Goal: Transaction & Acquisition: Purchase product/service

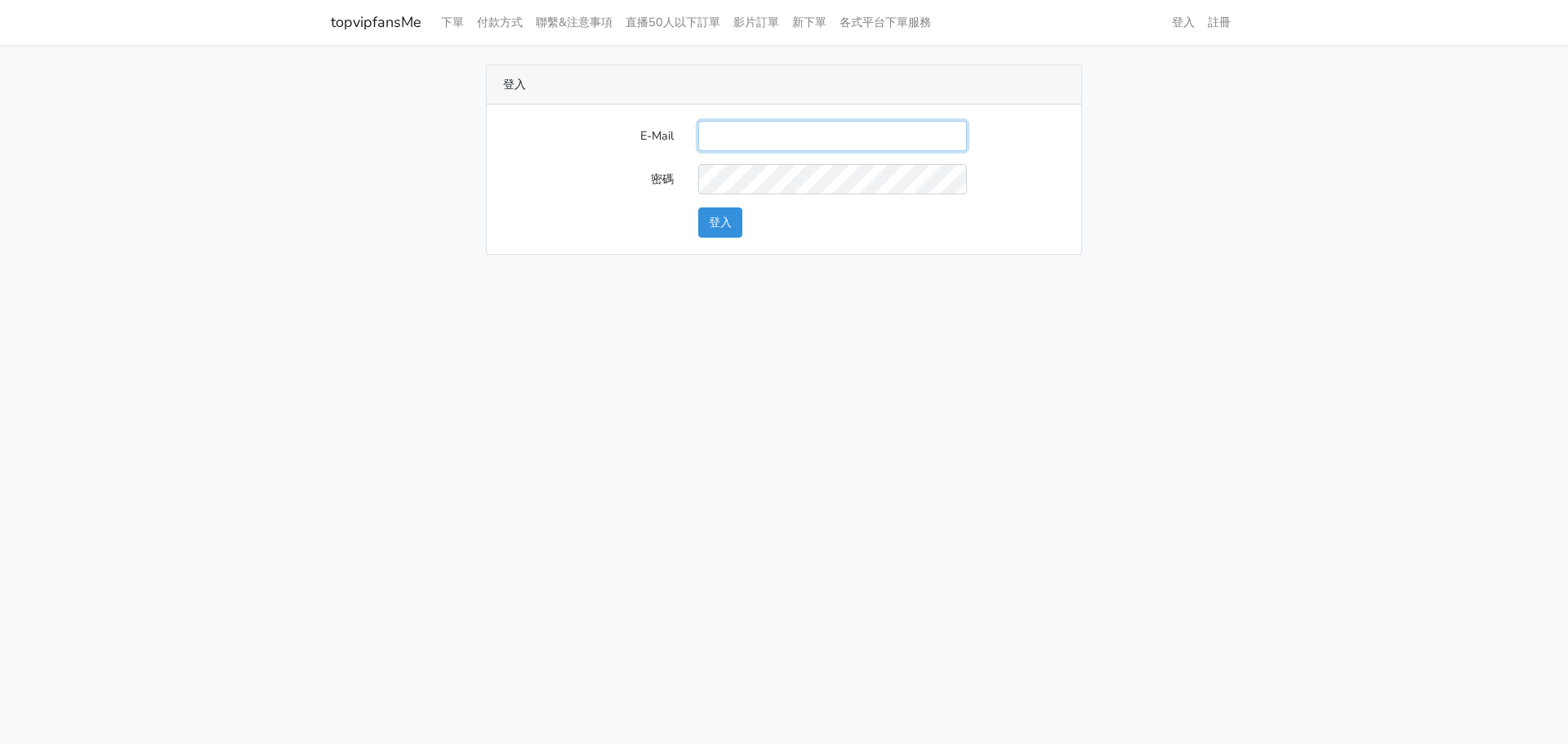
click at [752, 133] on input "E-Mail" at bounding box center [833, 135] width 269 height 30
paste input "katelin0514@hotmail.com"
type input "katelin0514@hotmail.com"
click at [715, 224] on button "登入" at bounding box center [720, 222] width 44 height 30
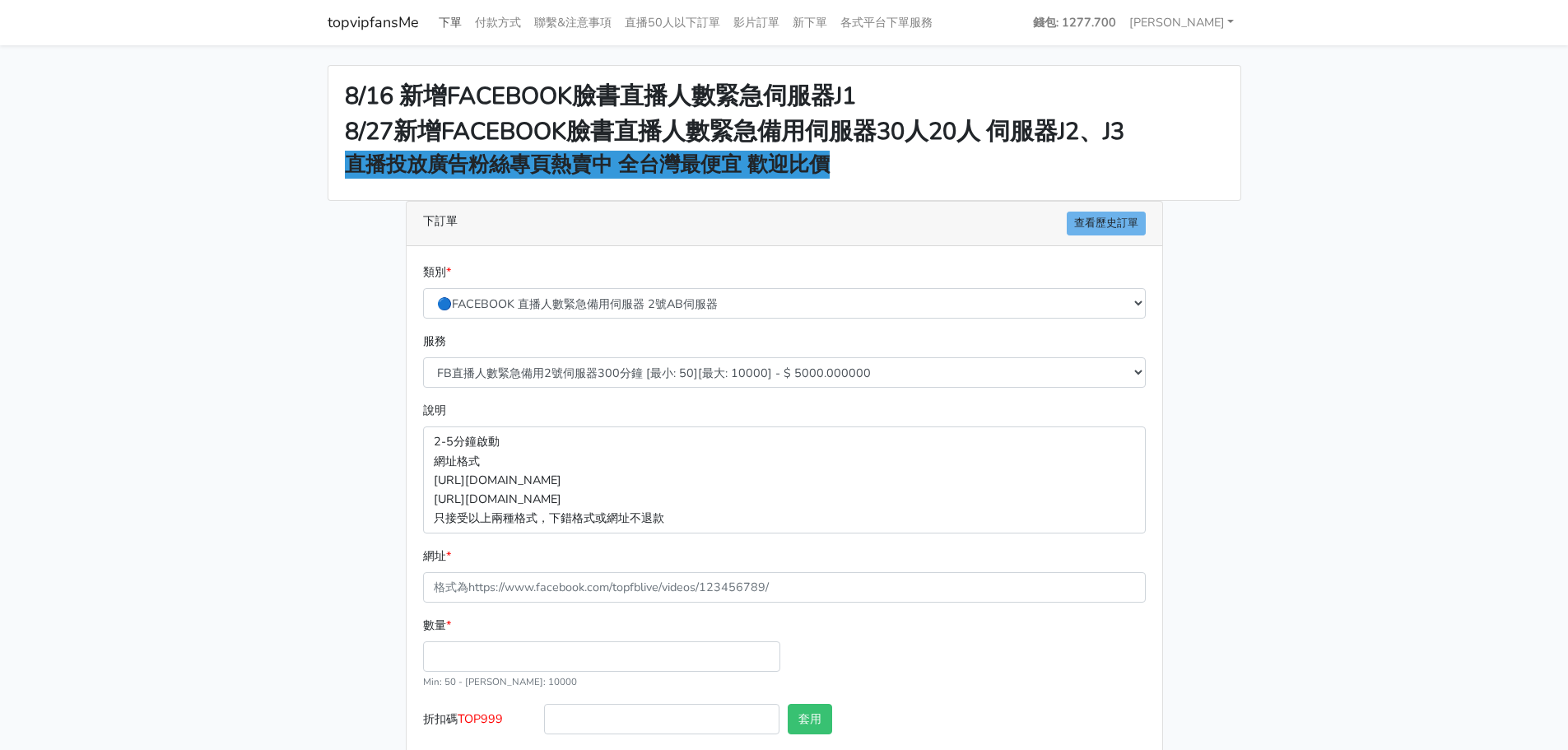
click at [454, 8] on link "下單" at bounding box center [450, 23] width 36 height 32
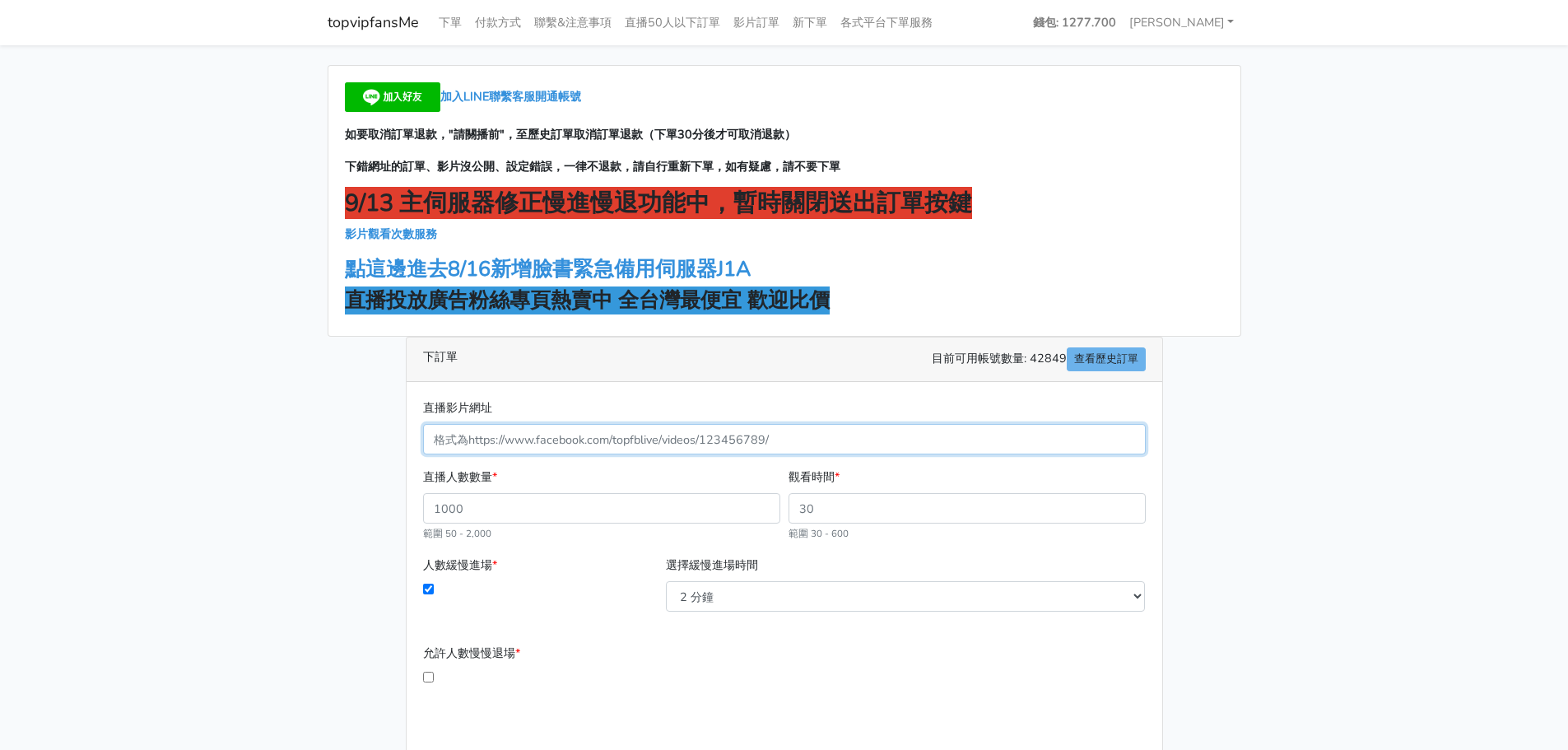
click at [793, 447] on input "直播影片網址" at bounding box center [784, 439] width 723 height 30
paste input "[URL][DOMAIN_NAME]"
type input "625782220587269"
click at [1127, 505] on input "30" at bounding box center [967, 508] width 357 height 30
click at [1129, 504] on input "31" at bounding box center [967, 508] width 357 height 30
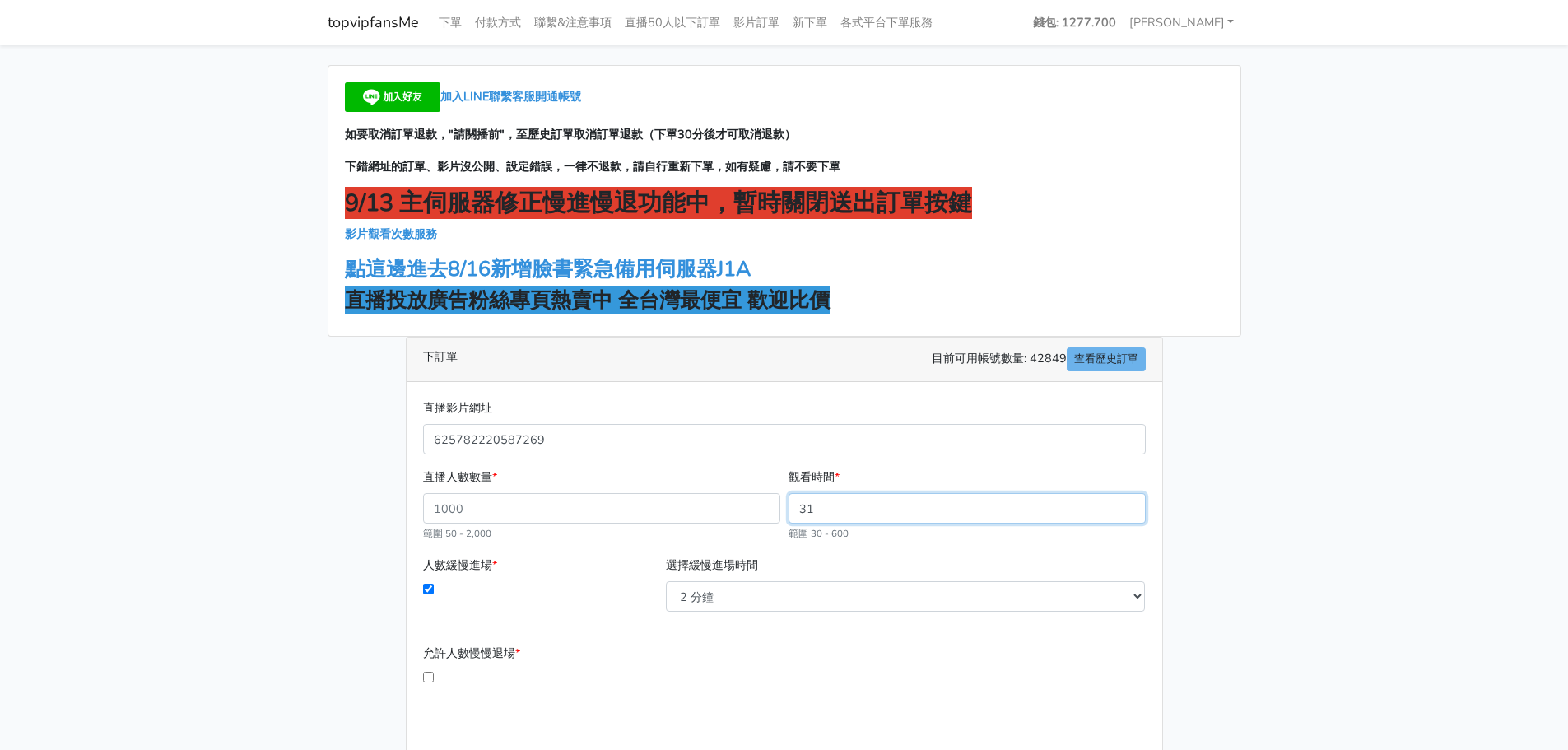
click at [1072, 510] on input "31" at bounding box center [967, 508] width 357 height 30
type input "3"
type input "90"
click at [1135, 544] on div "直播人數數量 * 範圍 50 - 2,000 觀看時間 * 90 範圍 30 - 600" at bounding box center [784, 511] width 731 height 88
click at [711, 513] on input "直播人數數量 *" at bounding box center [601, 508] width 357 height 30
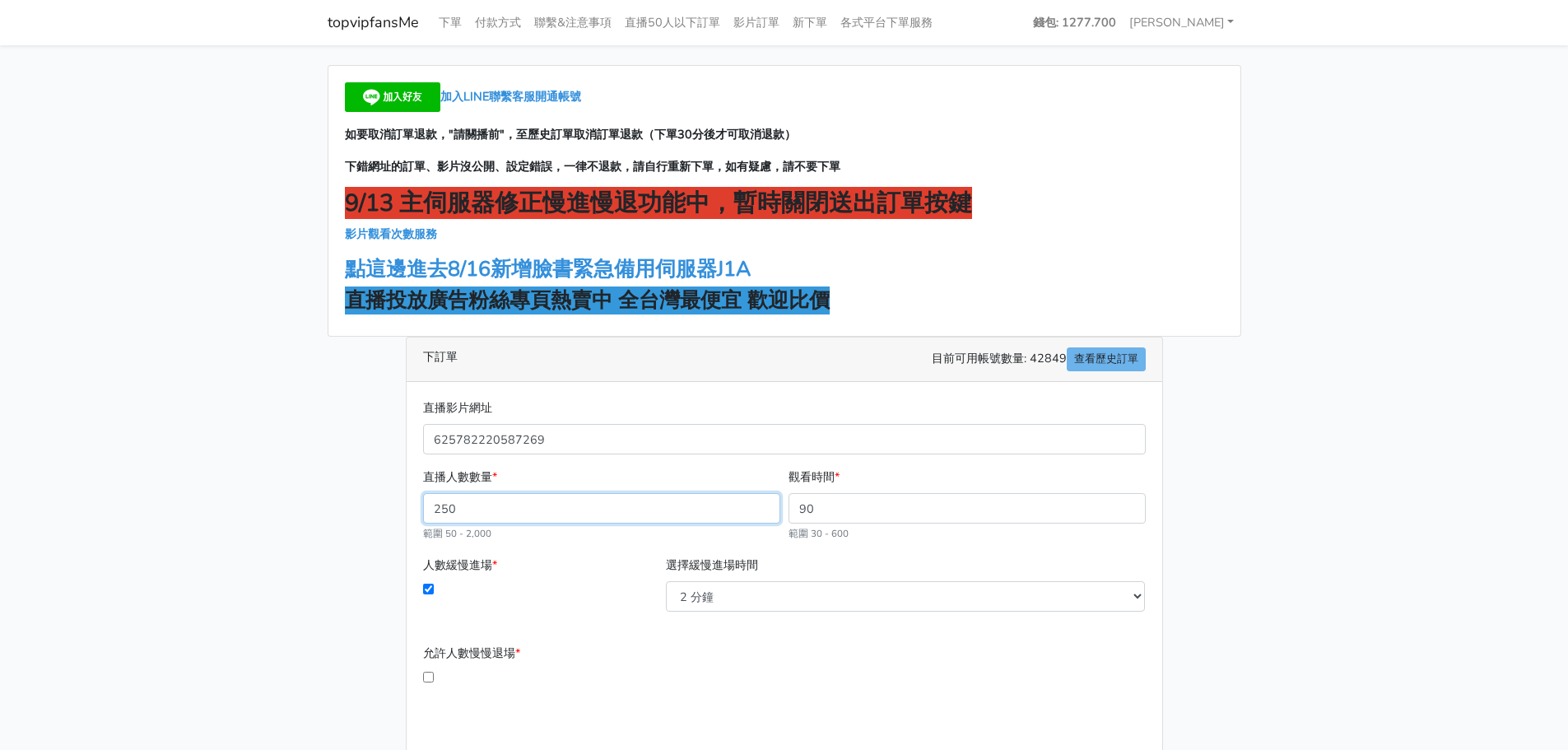
type input "250"
type input "382.500"
click at [579, 552] on div "直播人數數量 * 250 範圍 50 - 2,000 觀看時間 * 90 範圍 30 - 600" at bounding box center [784, 511] width 731 height 88
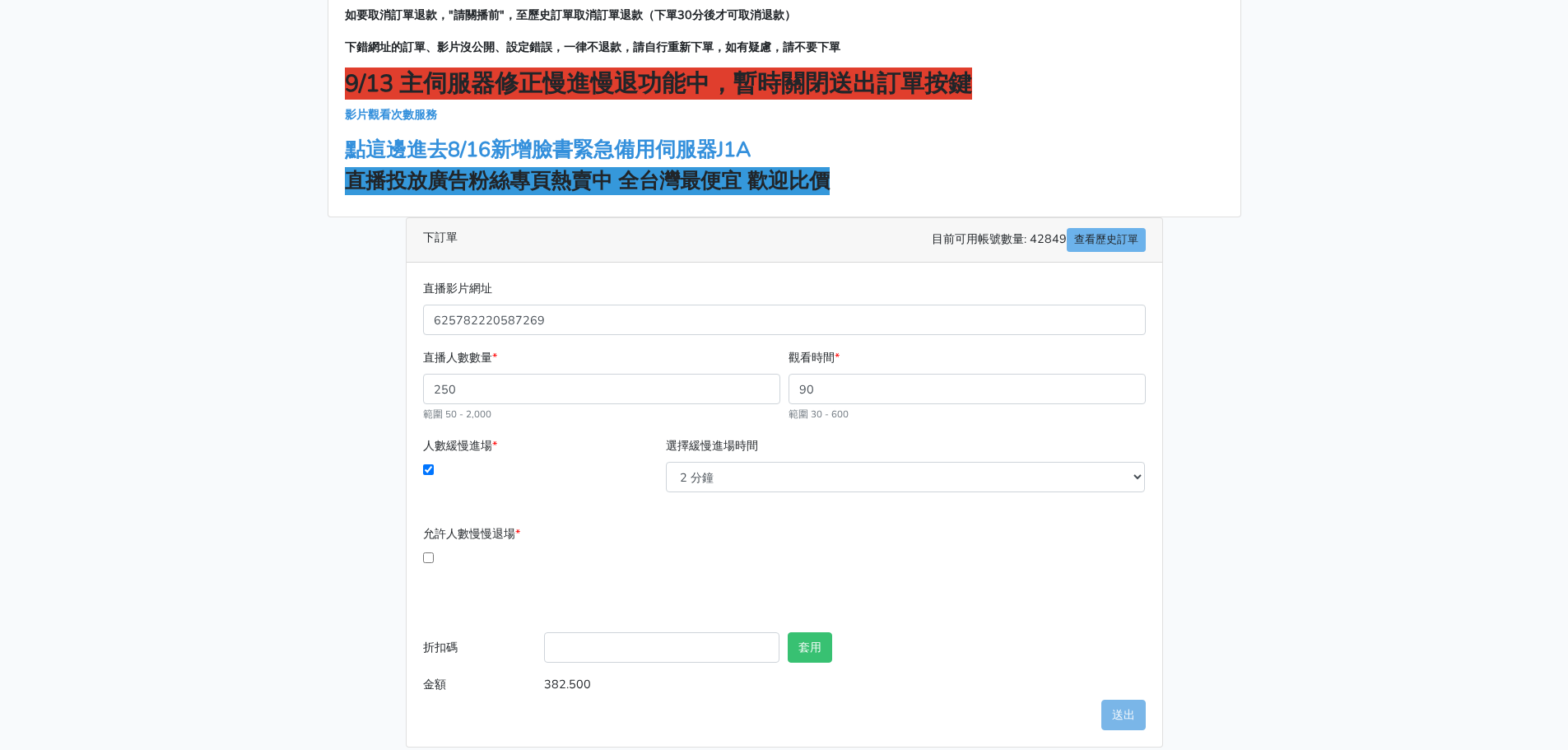
scroll to position [136, 0]
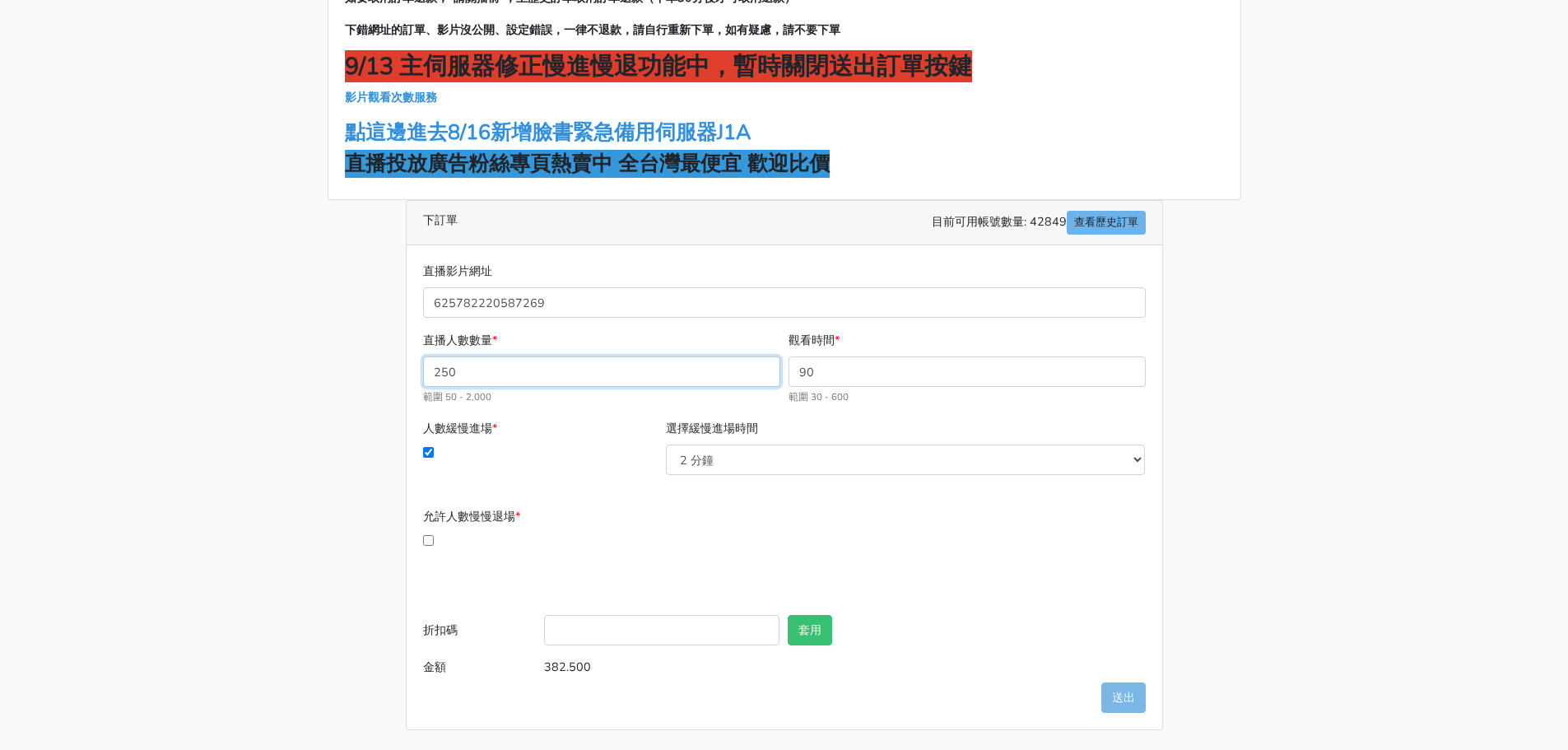
click at [650, 384] on input "250" at bounding box center [601, 371] width 357 height 30
type input "2"
type input "200"
type input "306.000"
click at [761, 500] on form "直播影片網址 625782220587269 直播人數數量 * 200 範圍 50 - 2,000 觀看時間 * 90 範圍 30 - 600 人數緩慢進場 …" at bounding box center [784, 472] width 723 height 421
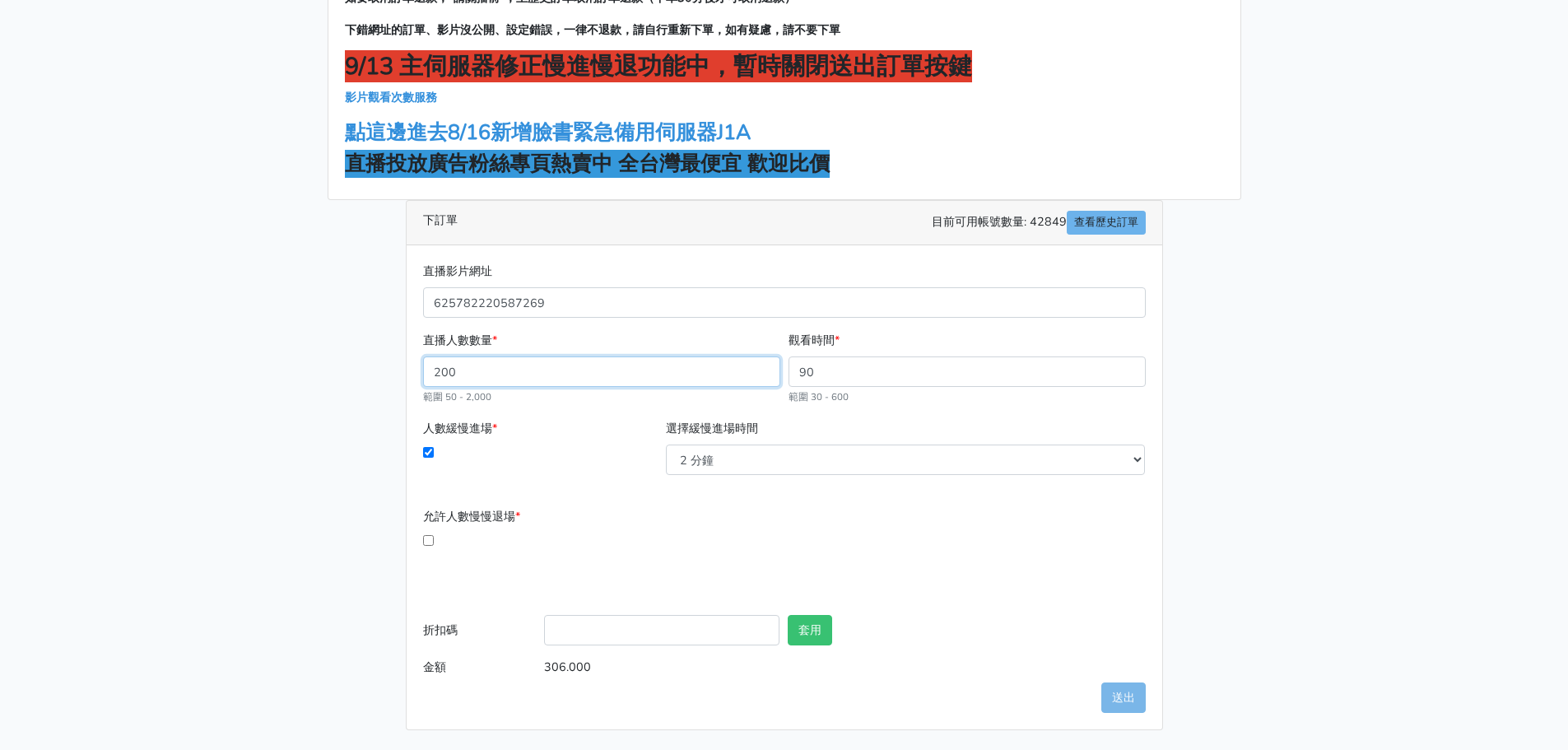
drag, startPoint x: 486, startPoint y: 383, endPoint x: 426, endPoint y: 366, distance: 62.4
click at [426, 366] on input "200" at bounding box center [601, 371] width 357 height 30
type input "150"
type input "229.500"
click at [718, 553] on div "允許人數慢慢退場 * 開播幾分後開始退場 必須大於10分鐘 要在幾分內退光 必須介於1分鐘 - 60分鐘之間" at bounding box center [784, 551] width 731 height 88
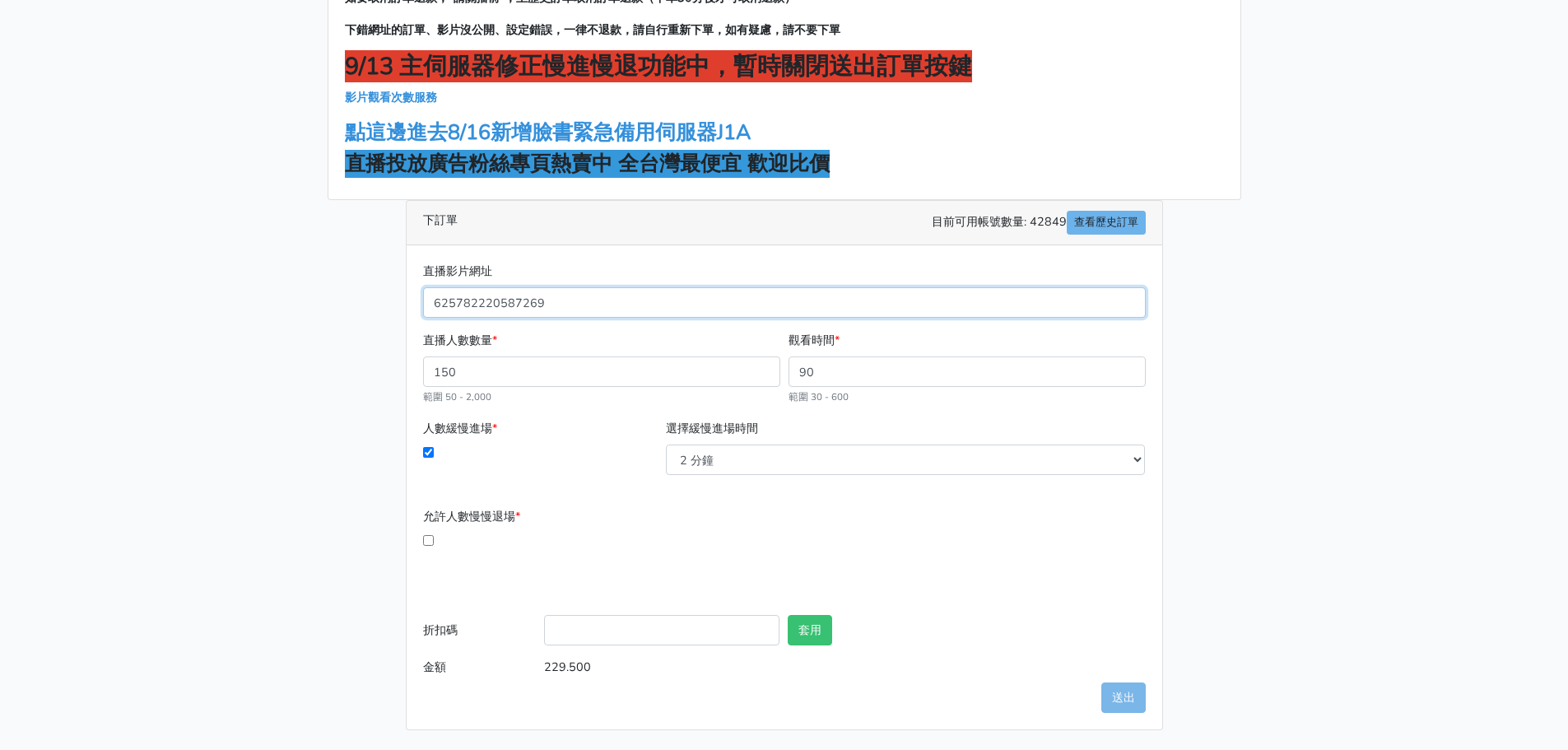
click at [618, 297] on input "625782220587269" at bounding box center [784, 302] width 723 height 30
drag, startPoint x: 617, startPoint y: 302, endPoint x: 367, endPoint y: 302, distance: 250.0
click at [367, 302] on div "加入LINE聯繫客服開通帳號 如要取消訂單退款，"請關播前"，至歷史訂單取消訂單退款（下單30分後才可取消退款） 下錯網址的訂單、影片沒公開、設定錯誤，一律不…" at bounding box center [784, 329] width 938 height 802
click at [519, 302] on input "直播影片網址" at bounding box center [784, 302] width 723 height 30
paste input "[URL][DOMAIN_NAME]"
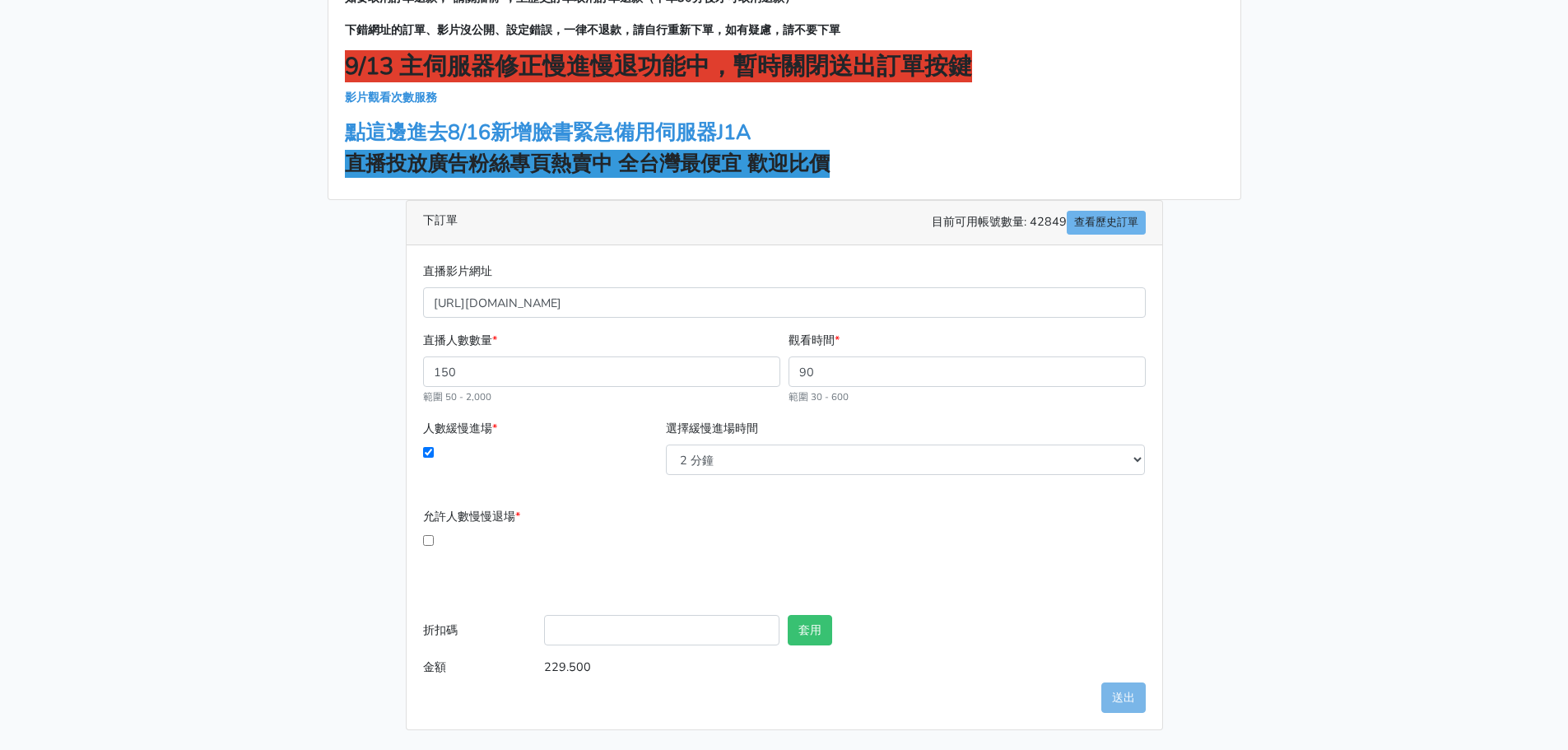
type input "625782220587269"
click at [1194, 383] on div "加入LINE聯繫客服開通帳號 如要取消訂單退款，"請關播前"，至歷史訂單取消訂單退款（下單30分後才可取消退款） 下錯網址的訂單、影片沒公開、設定錯誤，一律不…" at bounding box center [784, 329] width 938 height 802
click at [1116, 563] on div "允許人數慢慢退場 * 開播幾分後開始退場 必須大於10分鐘 要在幾分內退光 必須介於1分鐘 - 60分鐘之間" at bounding box center [784, 551] width 731 height 88
click at [667, 640] on input "折扣碼" at bounding box center [661, 630] width 235 height 30
click at [872, 564] on div "允許人數慢慢退場 * 開播幾分後開始退場 必須大於10分鐘 要在幾分內退光 必須介於1分鐘 - 60分鐘之間" at bounding box center [784, 551] width 731 height 88
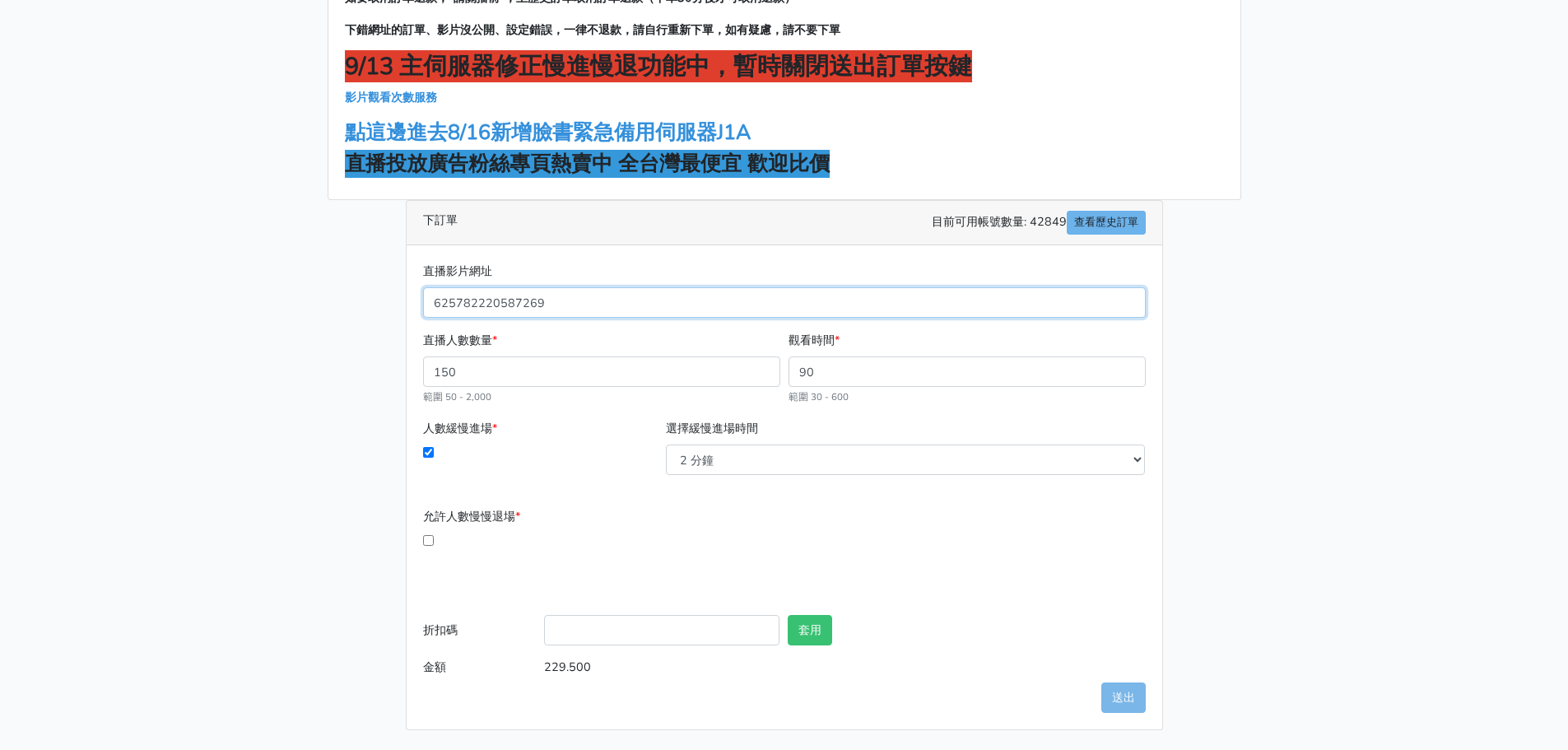
click at [538, 297] on input "625782220587269" at bounding box center [784, 302] width 723 height 30
drag, startPoint x: 562, startPoint y: 302, endPoint x: 384, endPoint y: 303, distance: 178.0
click at [384, 303] on div "加入LINE聯繫客服開通帳號 如要取消訂單退款，"請關播前"，至歷史訂單取消訂單退款（下單30分後才可取消退款） 下錯網址的訂單、影片沒公開、設定錯誤，一律不…" at bounding box center [784, 329] width 938 height 802
click at [511, 302] on input "直播影片網址" at bounding box center [784, 302] width 723 height 30
paste input "https://www.facebook.com/watch/live/?ref=watch_permalink&v=625782220587269"
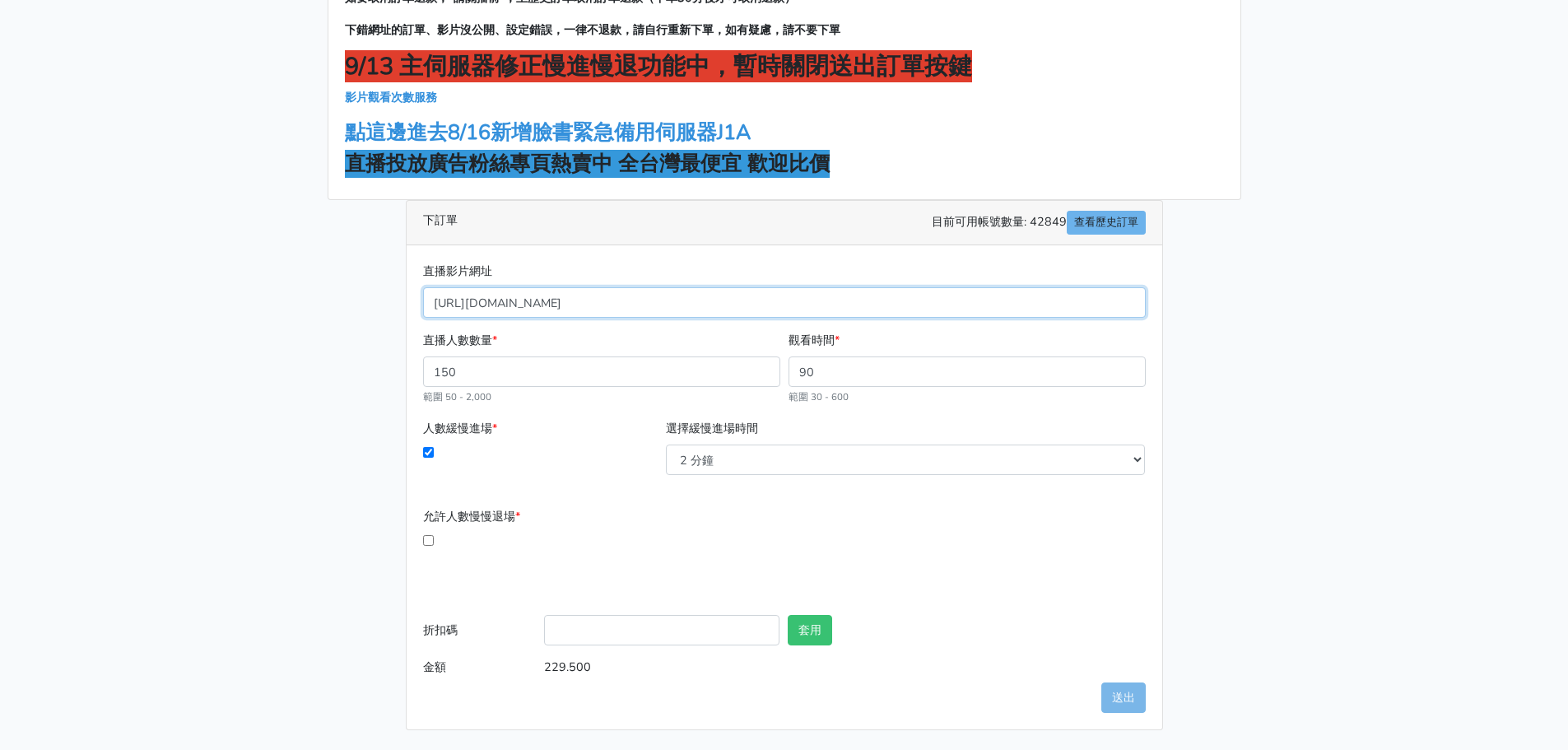
type input "https://www.facebook.com/watch/live/?ref=watch_permalink&v=625782220587269"
click at [978, 574] on div "允許人數慢慢退場 * 開播幾分後開始退場 必須大於10分鐘 要在幾分內退光 必須介於1分鐘 - 60分鐘之間" at bounding box center [784, 551] width 731 height 88
click at [1038, 508] on div "允許人數慢慢退場 * 開播幾分後開始退場 必須大於10分鐘 要在幾分內退光 必須介於1分鐘 - 60分鐘之間" at bounding box center [784, 551] width 731 height 88
drag, startPoint x: 1039, startPoint y: 645, endPoint x: 911, endPoint y: 676, distance: 131.7
click at [1038, 645] on input "text" at bounding box center [1027, 630] width 235 height 30
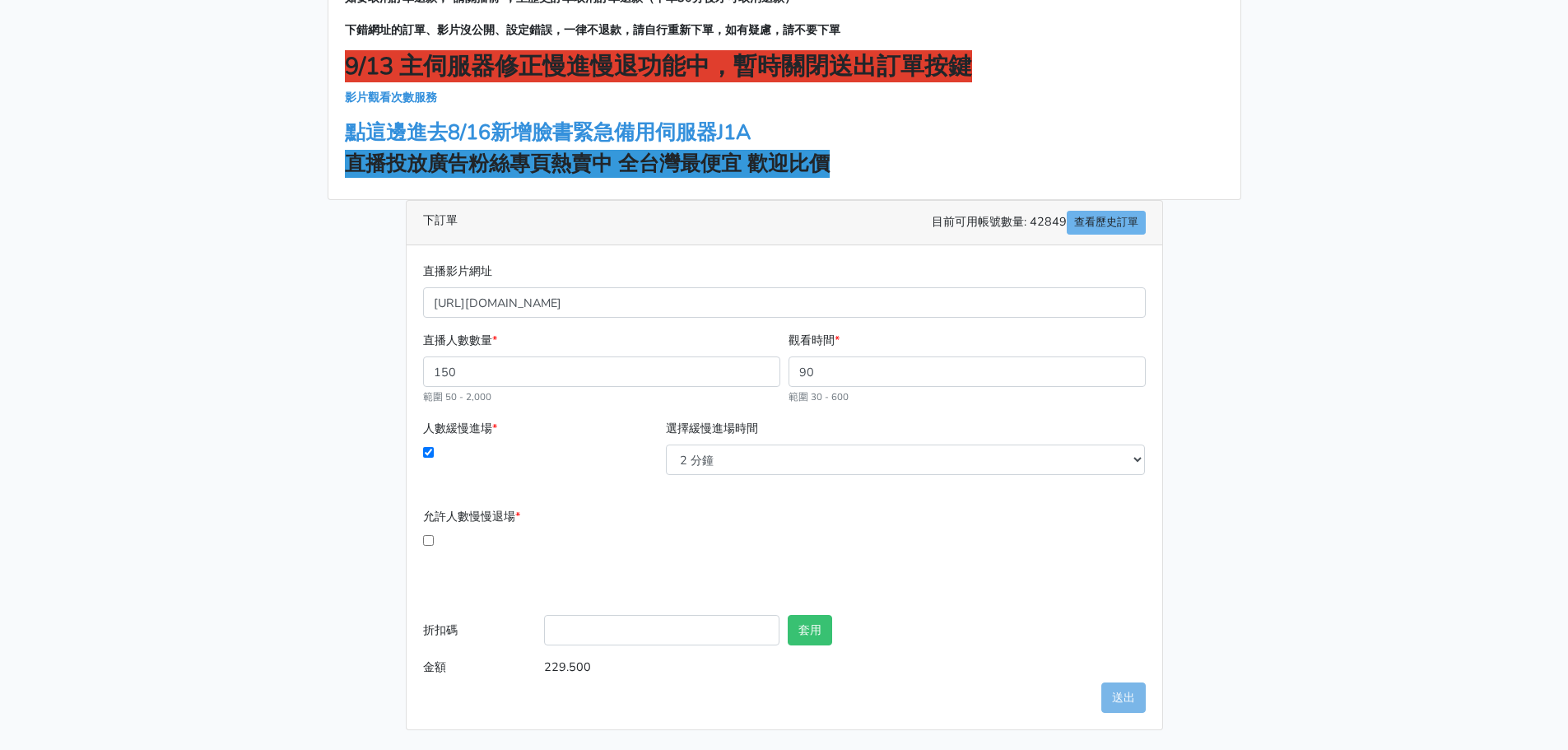
click at [559, 665] on input "229.500" at bounding box center [844, 667] width 601 height 30
click at [903, 687] on div "直播影片網址 https://www.facebook.com/watch/live/?ref=watch_permalink&v=6257822205872…" at bounding box center [784, 487] width 756 height 484
click at [956, 305] on input "https://www.facebook.com/watch/live/?ref=watch_permalink&v=625782220587269" at bounding box center [784, 302] width 723 height 30
click at [993, 532] on div "允許人數慢慢退場 * 開播幾分後開始退場 必須大於10分鐘 要在幾分內退光 必須介於1分鐘 - 60分鐘之間" at bounding box center [784, 551] width 731 height 88
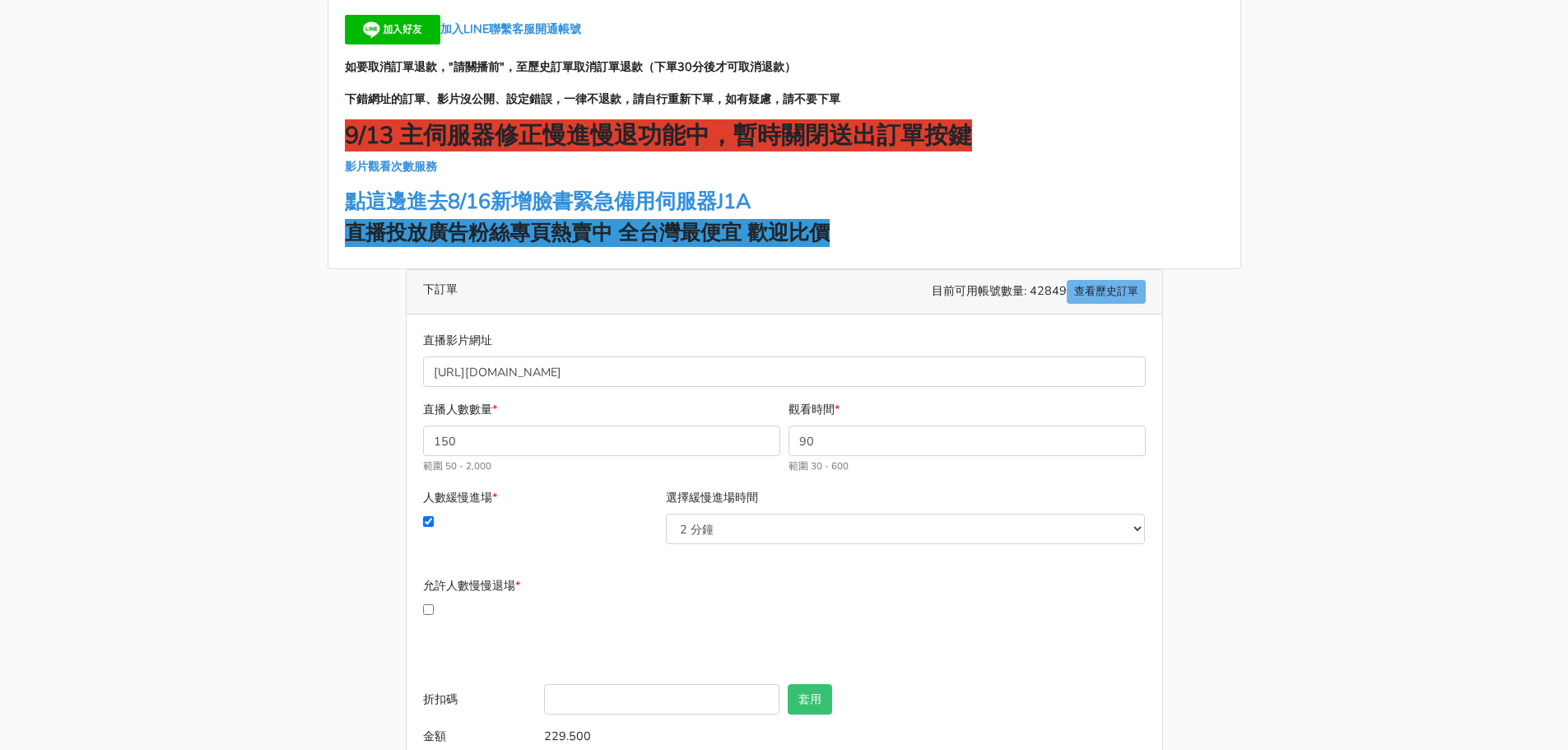
scroll to position [0, 0]
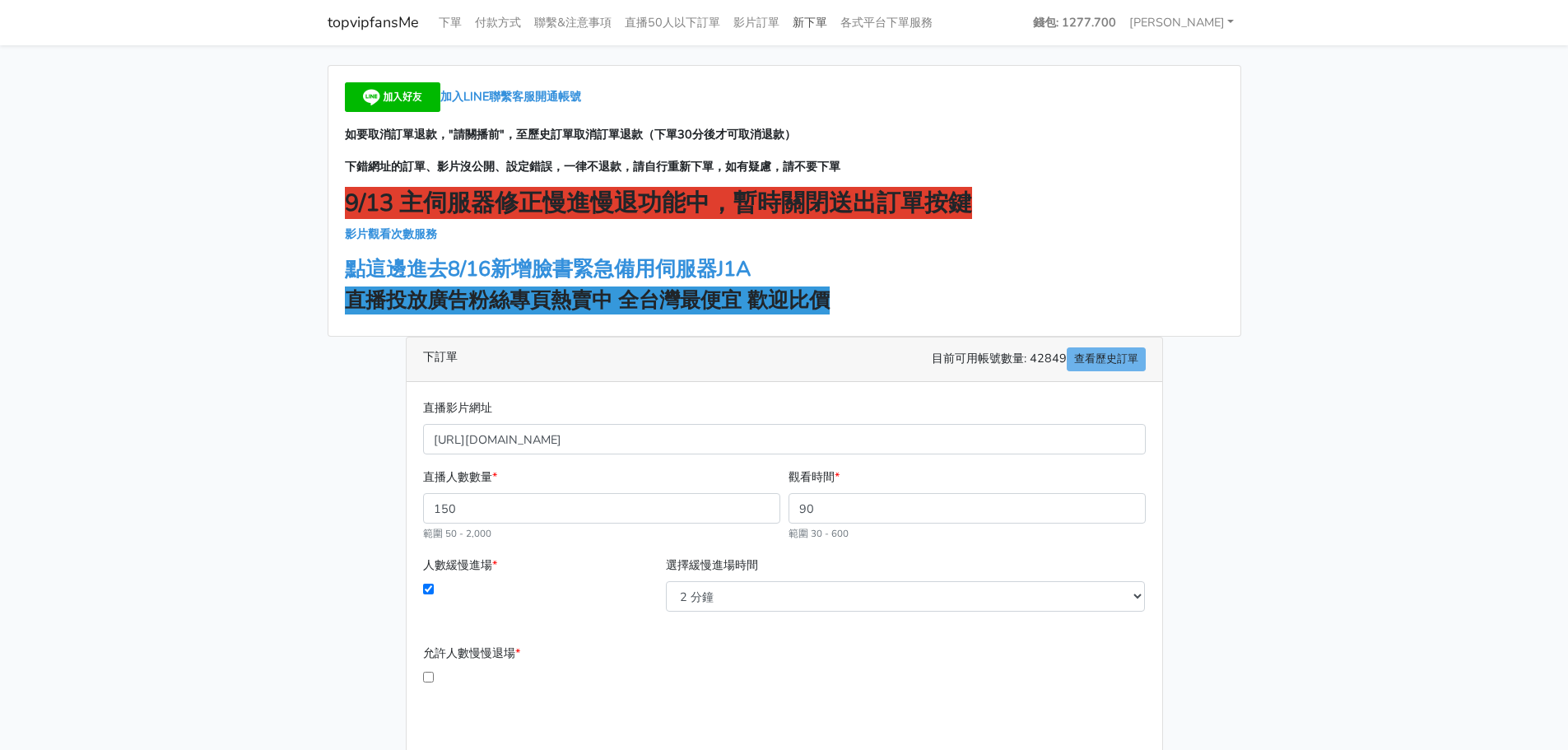
click at [804, 21] on link "新下單" at bounding box center [810, 23] width 48 height 32
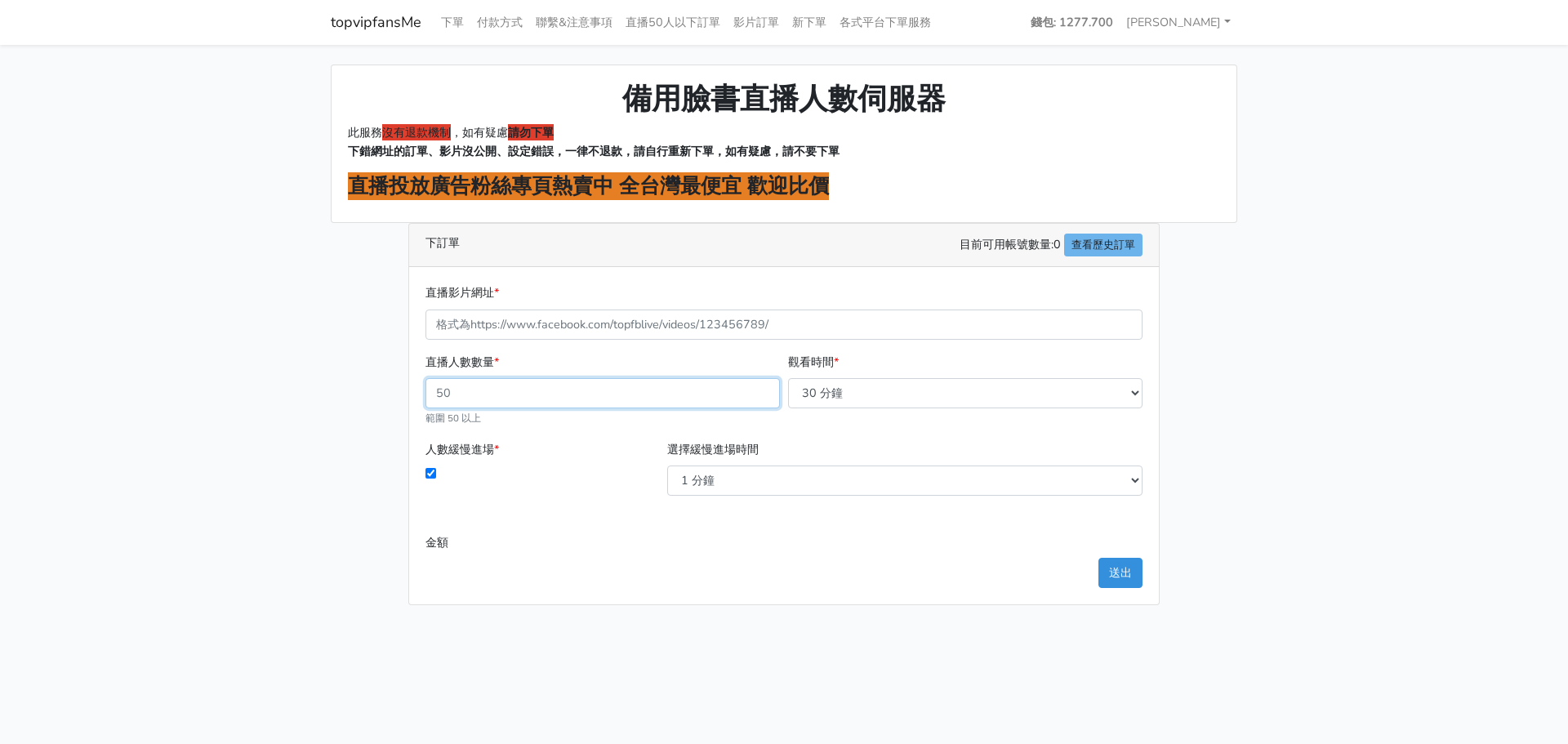
click at [703, 392] on input "直播人數數量 *" at bounding box center [603, 393] width 354 height 30
type input "150"
click at [1098, 558] on button "送出" at bounding box center [1120, 572] width 44 height 30
click at [449, 22] on link "下單" at bounding box center [453, 22] width 36 height 32
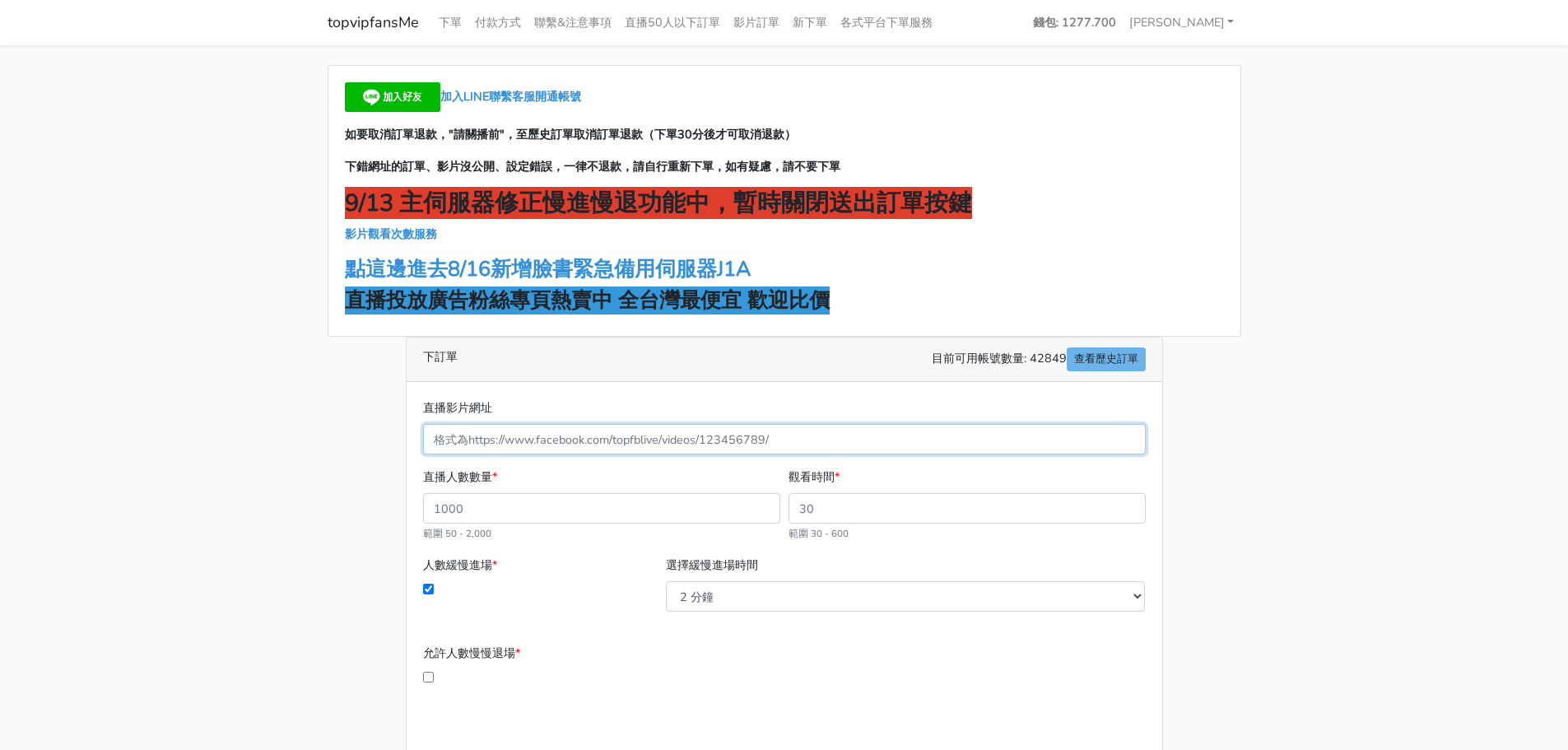
click at [573, 437] on input "直播影片網址" at bounding box center [784, 439] width 723 height 30
paste input "[URL][DOMAIN_NAME]"
type input "625782220587269"
click at [588, 511] on input "直播人數數量 *" at bounding box center [601, 508] width 357 height 30
type input "150"
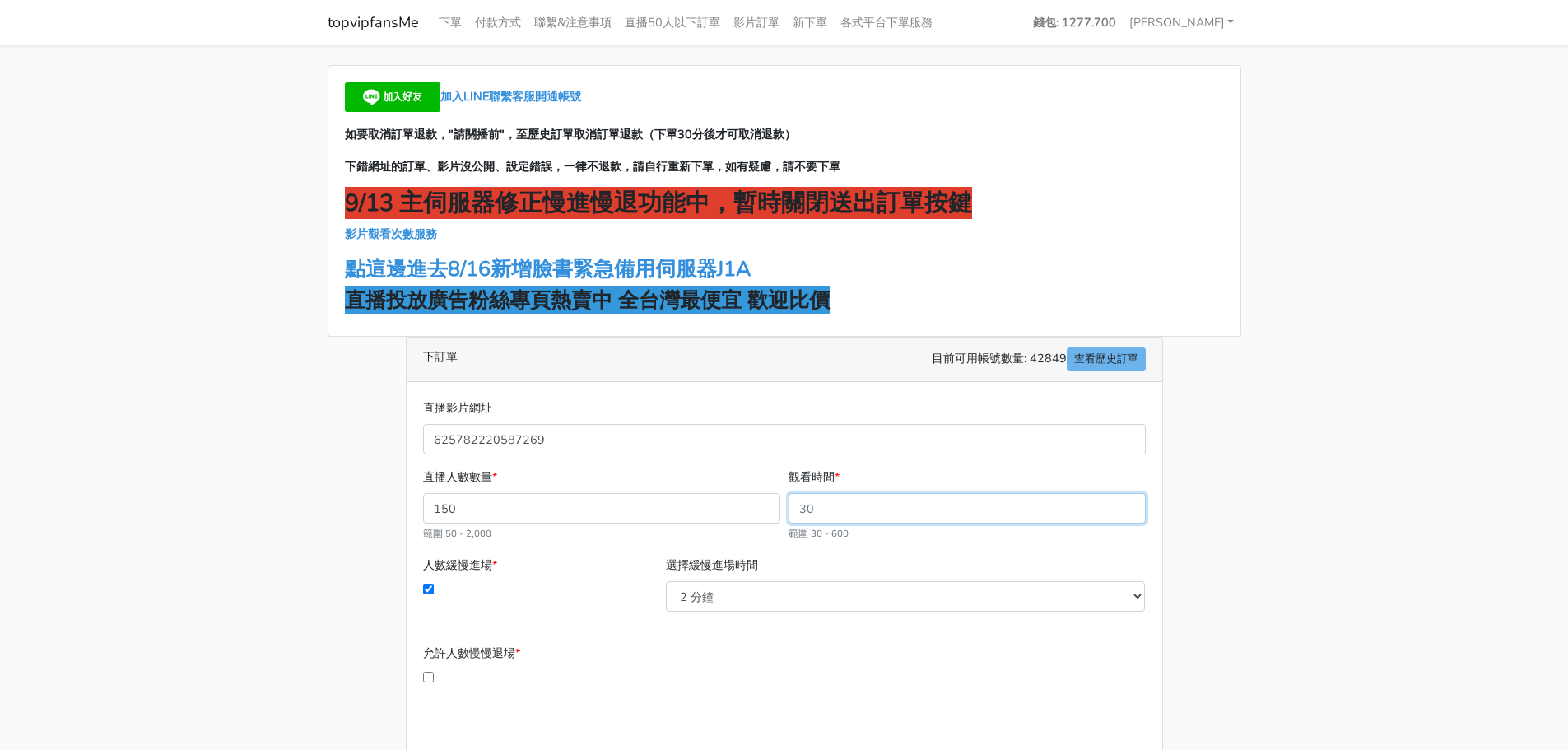
click at [826, 511] on input "觀看時間 *" at bounding box center [967, 508] width 357 height 30
drag, startPoint x: 868, startPoint y: 513, endPoint x: 744, endPoint y: 504, distance: 124.3
click at [744, 504] on div "直播人數數量 * 150 範圍 50 - 2,000 觀看時間 * 範圍 30 - 600" at bounding box center [784, 511] width 731 height 88
type input "90"
type input "229.500"
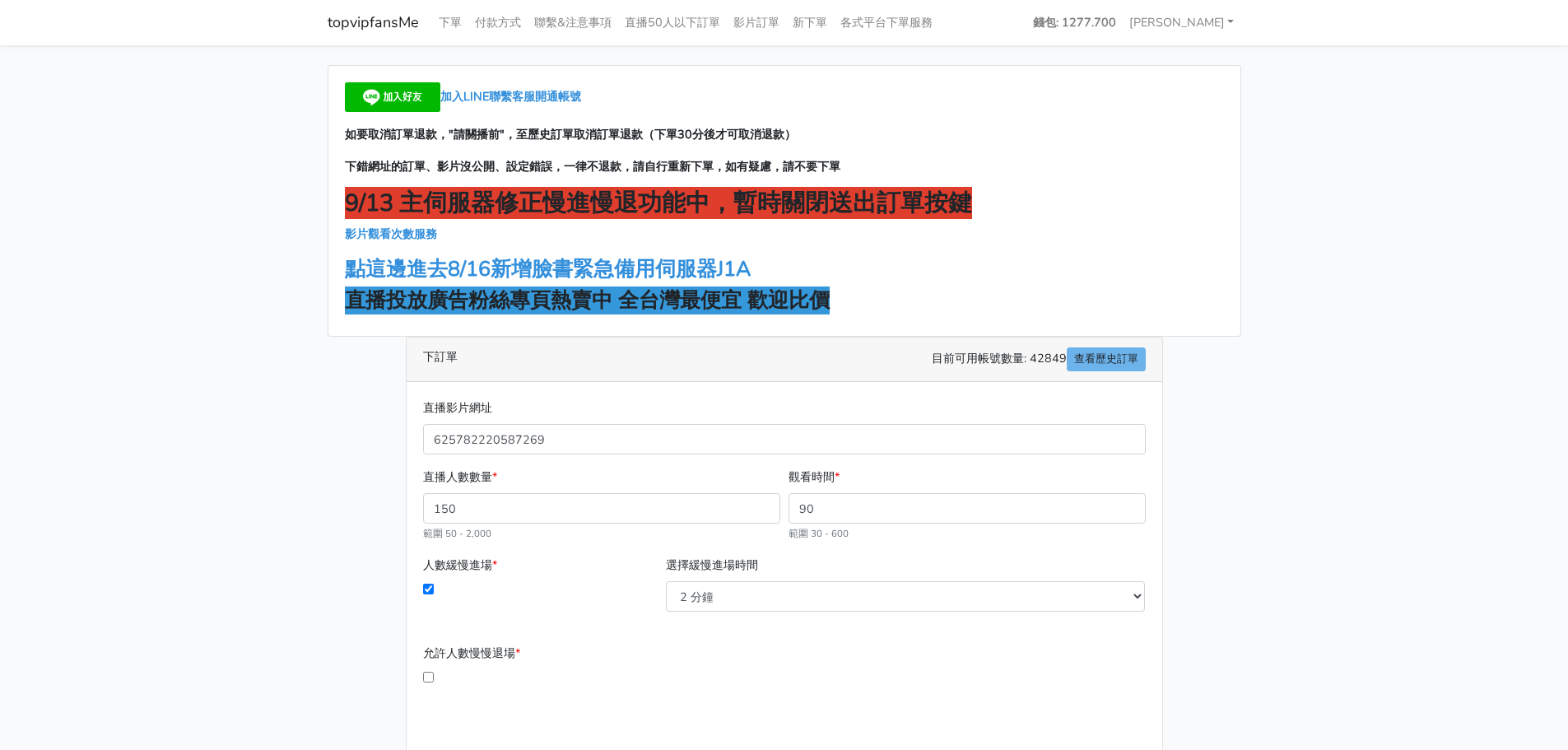
click at [850, 624] on div "人數緩慢進場 * 選擇緩慢進場時間 2 分鐘 3 分鐘 5 分鐘 7 分鐘 10 分鐘 11 分鐘 12 分鐘 13 分鐘" at bounding box center [784, 591] width 731 height 70
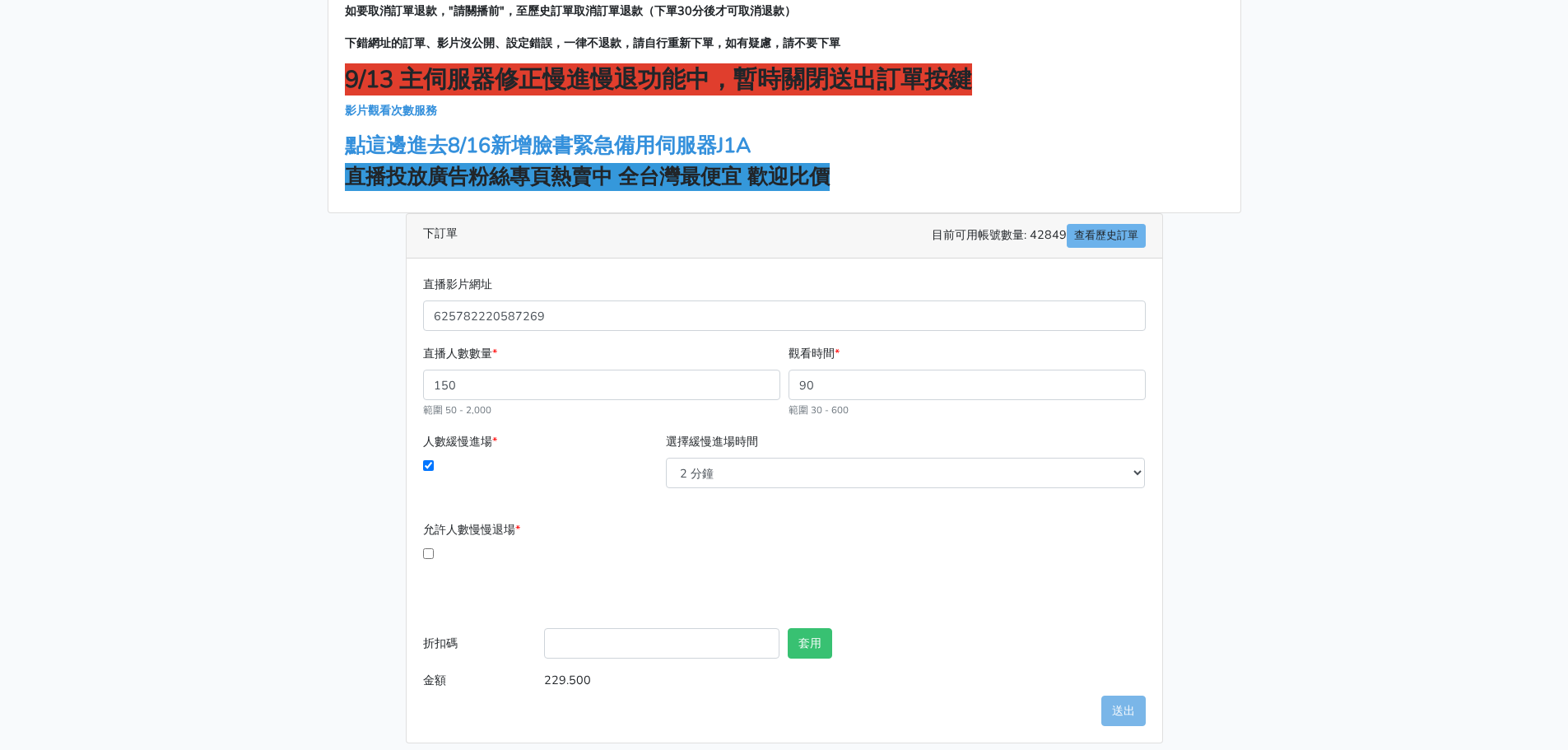
scroll to position [136, 0]
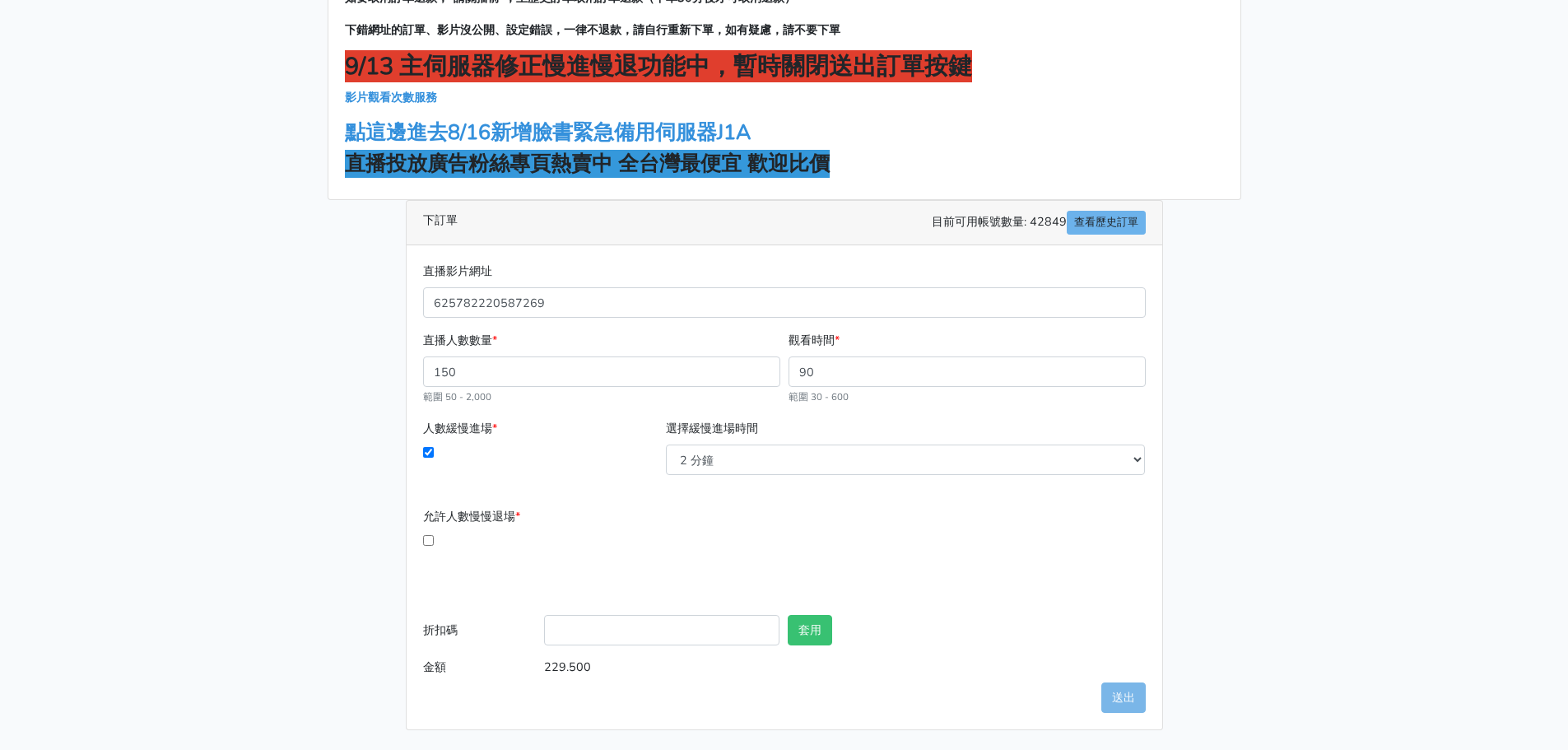
click at [1002, 581] on div "允許人數慢慢退場 * 開播幾分後開始退場 必須大於10分鐘 要在幾分內退光 必須介於1分鐘 - 60分鐘之間" at bounding box center [784, 551] width 731 height 88
click at [811, 626] on button "套用" at bounding box center [810, 630] width 44 height 30
click at [767, 553] on div "允許人數慢慢退場 * 開播幾分後開始退場 必須大於10分鐘 要在幾分內退光 必須介於1分鐘 - 60分鐘之間" at bounding box center [784, 551] width 731 height 88
click at [429, 537] on input "允許人數慢慢退場 *" at bounding box center [428, 541] width 10 height 10
click at [430, 541] on input "允許人數慢慢退場 *" at bounding box center [428, 541] width 10 height 10
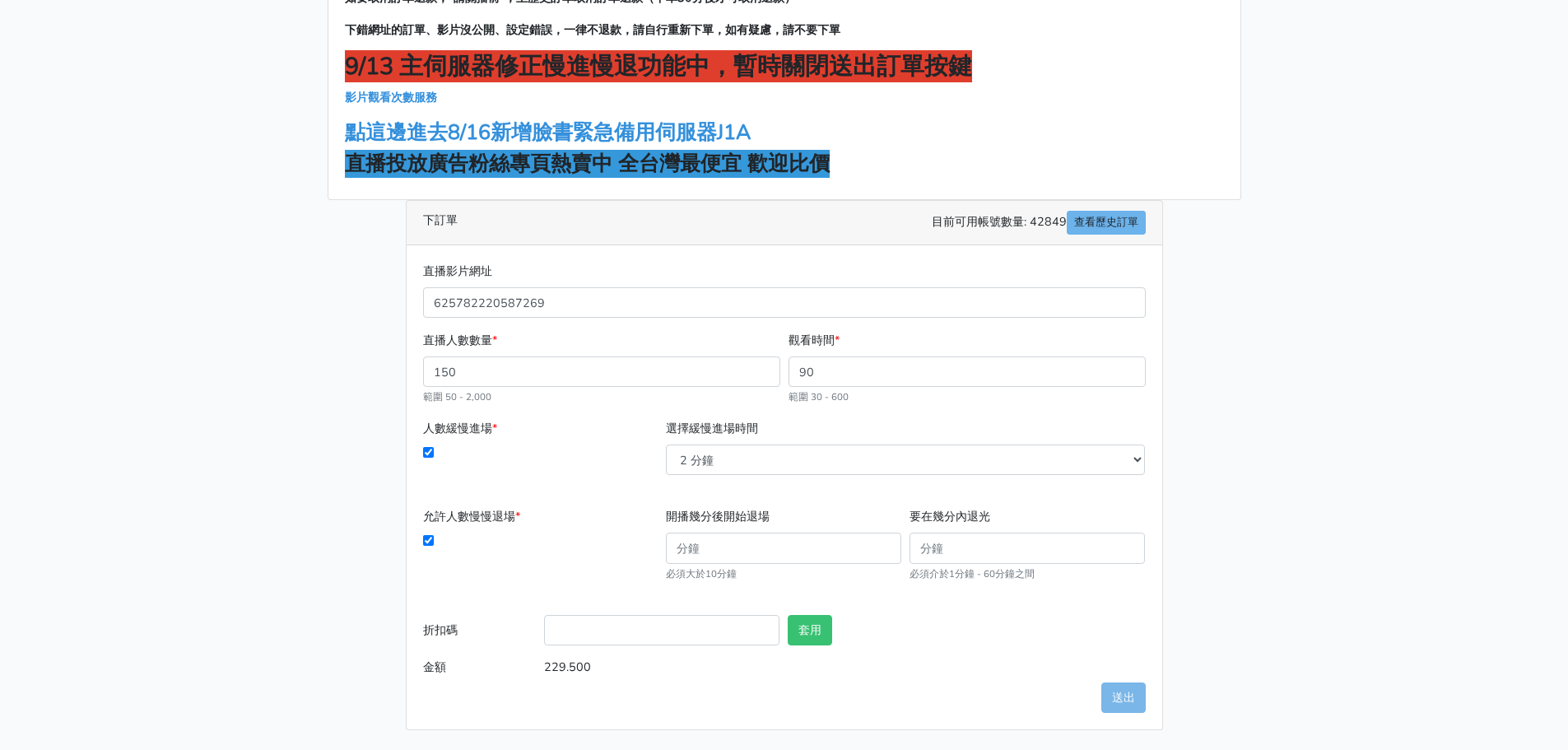
checkbox input "false"
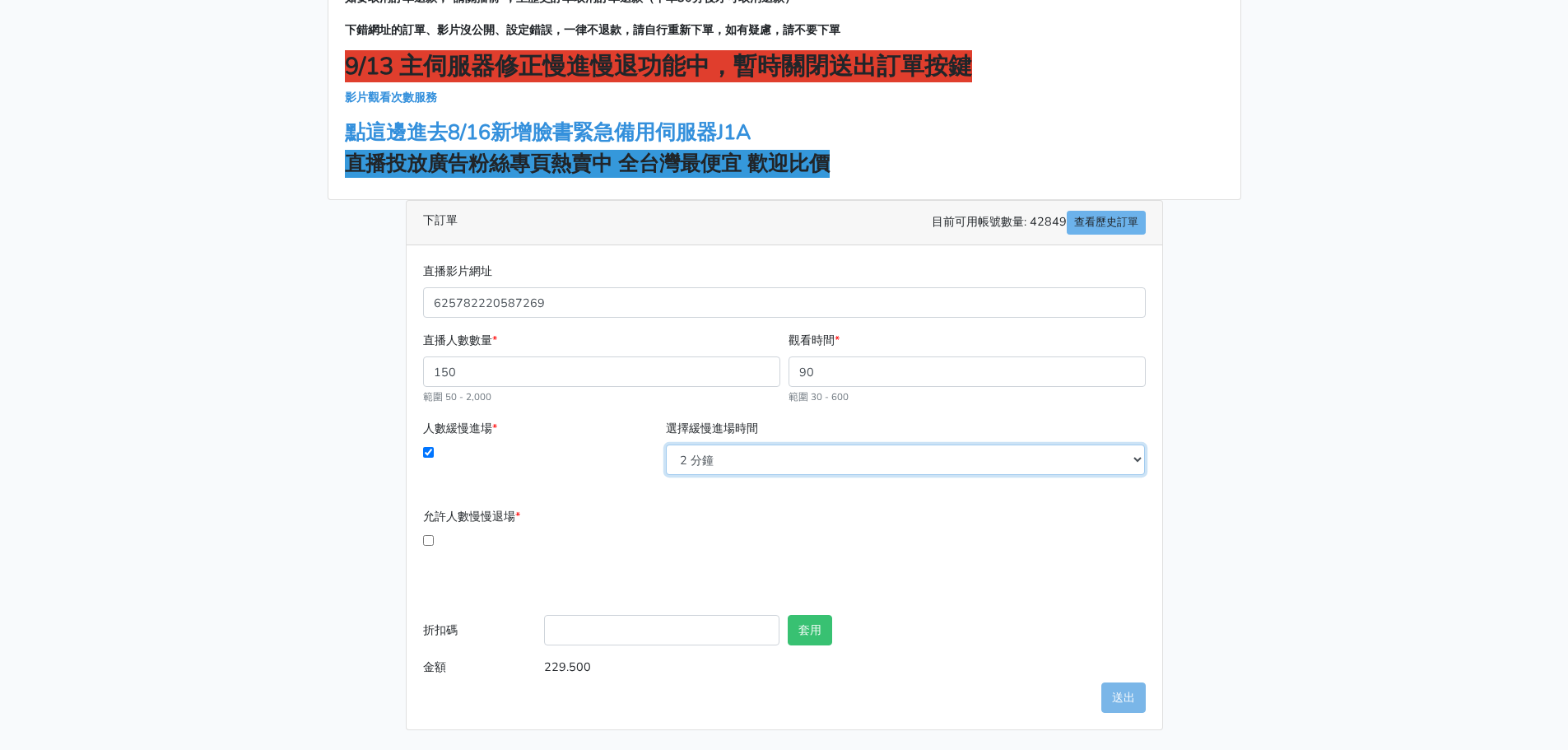
click at [1135, 459] on select "2 分鐘 3 分鐘 5 分鐘 7 分鐘 10 分鐘 11 分鐘 12 分鐘 13 分鐘 14 分鐘 15 分鐘 16 分鐘" at bounding box center [905, 460] width 479 height 30
click at [666, 445] on select "2 分鐘 3 分鐘 5 分鐘 7 分鐘 10 分鐘 11 分鐘 12 分鐘 13 分鐘 14 分鐘 15 分鐘 16 分鐘" at bounding box center [905, 460] width 479 height 30
click at [767, 548] on div "允許人數慢慢退場 * 開播幾分後開始退場 必須大於10分鐘 要在幾分內退光 必須介於1分鐘 - 60分鐘之間" at bounding box center [784, 551] width 731 height 88
click at [797, 537] on div "允許人數慢慢退場 * 開播幾分後開始退場 必須大於10分鐘 要在幾分內退光 必須介於1分鐘 - 60分鐘之間" at bounding box center [784, 551] width 731 height 88
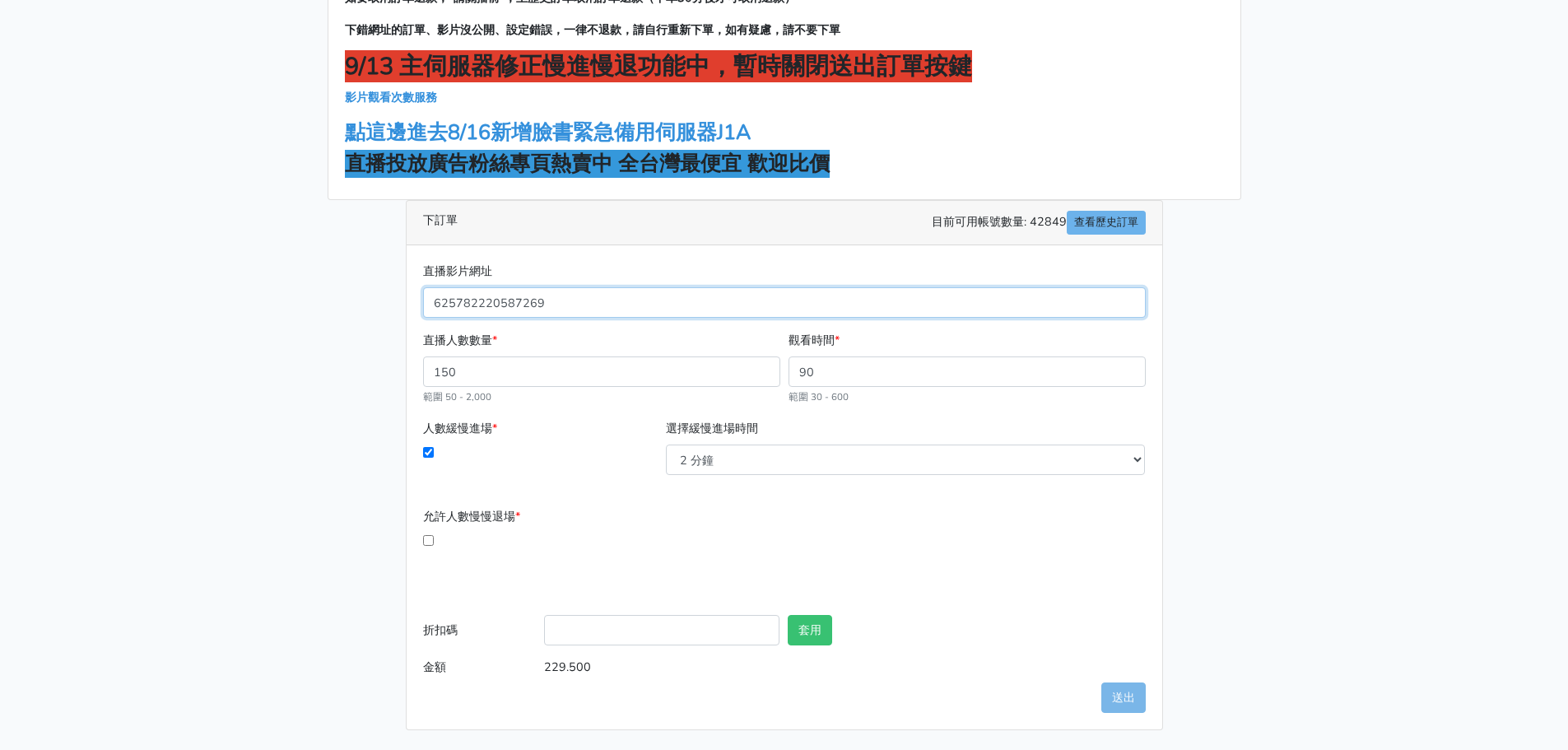
click at [552, 299] on input "625782220587269" at bounding box center [784, 302] width 723 height 30
drag, startPoint x: 555, startPoint y: 299, endPoint x: 364, endPoint y: 304, distance: 191.1
click at [364, 304] on div "加入LINE聯繫客服開通帳號 如要取消訂單退款，"請關播前"，至歷史訂單取消訂單退款（下單30分後才可取消退款） 下錯網址的訂單、影片沒公開、設定錯誤，一律不…" at bounding box center [784, 329] width 938 height 802
drag, startPoint x: 466, startPoint y: 298, endPoint x: 647, endPoint y: 309, distance: 181.3
click at [634, 307] on input "直播影片網址" at bounding box center [784, 302] width 723 height 30
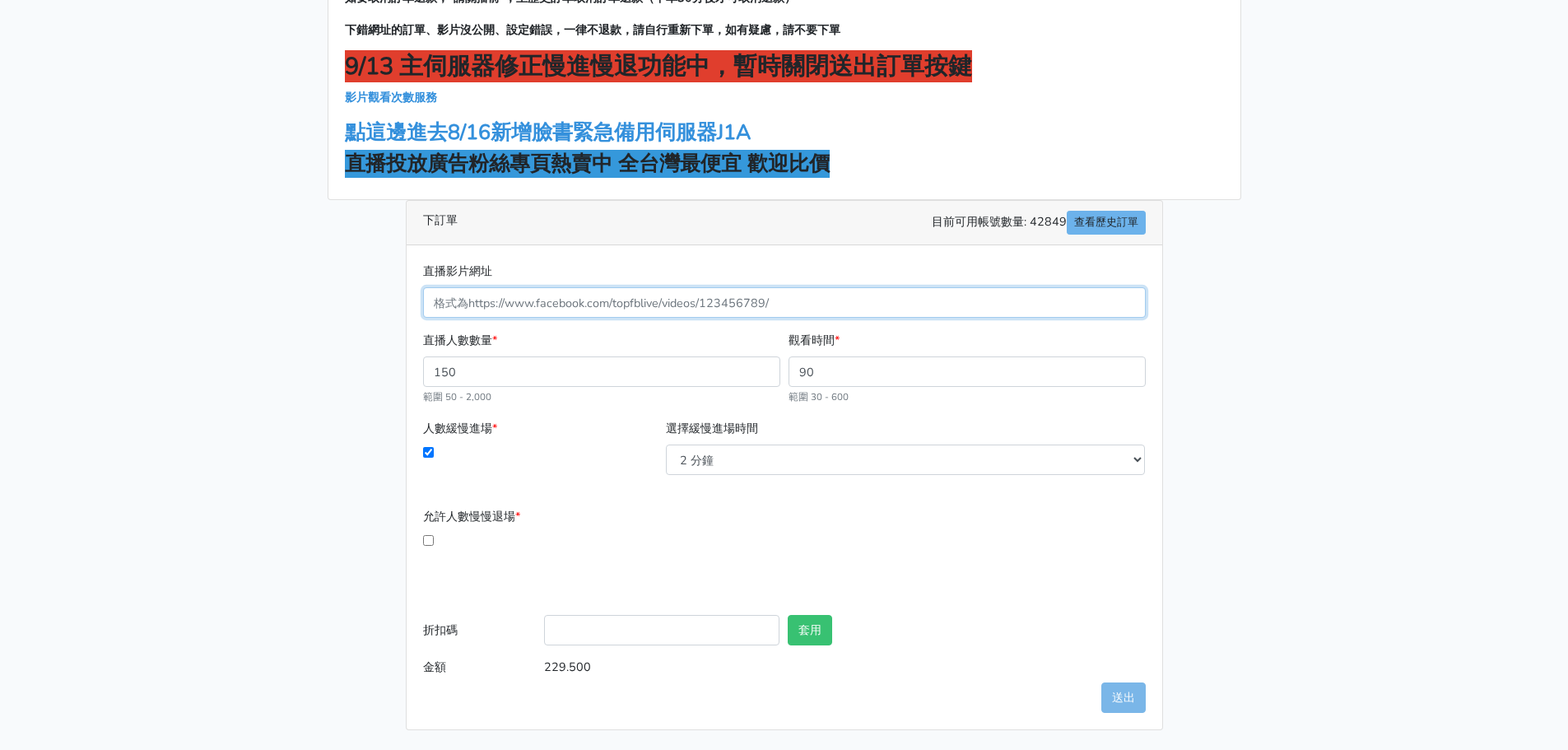
click at [512, 293] on input "直播影片網址" at bounding box center [784, 302] width 723 height 30
paste input "[URL][DOMAIN_NAME]"
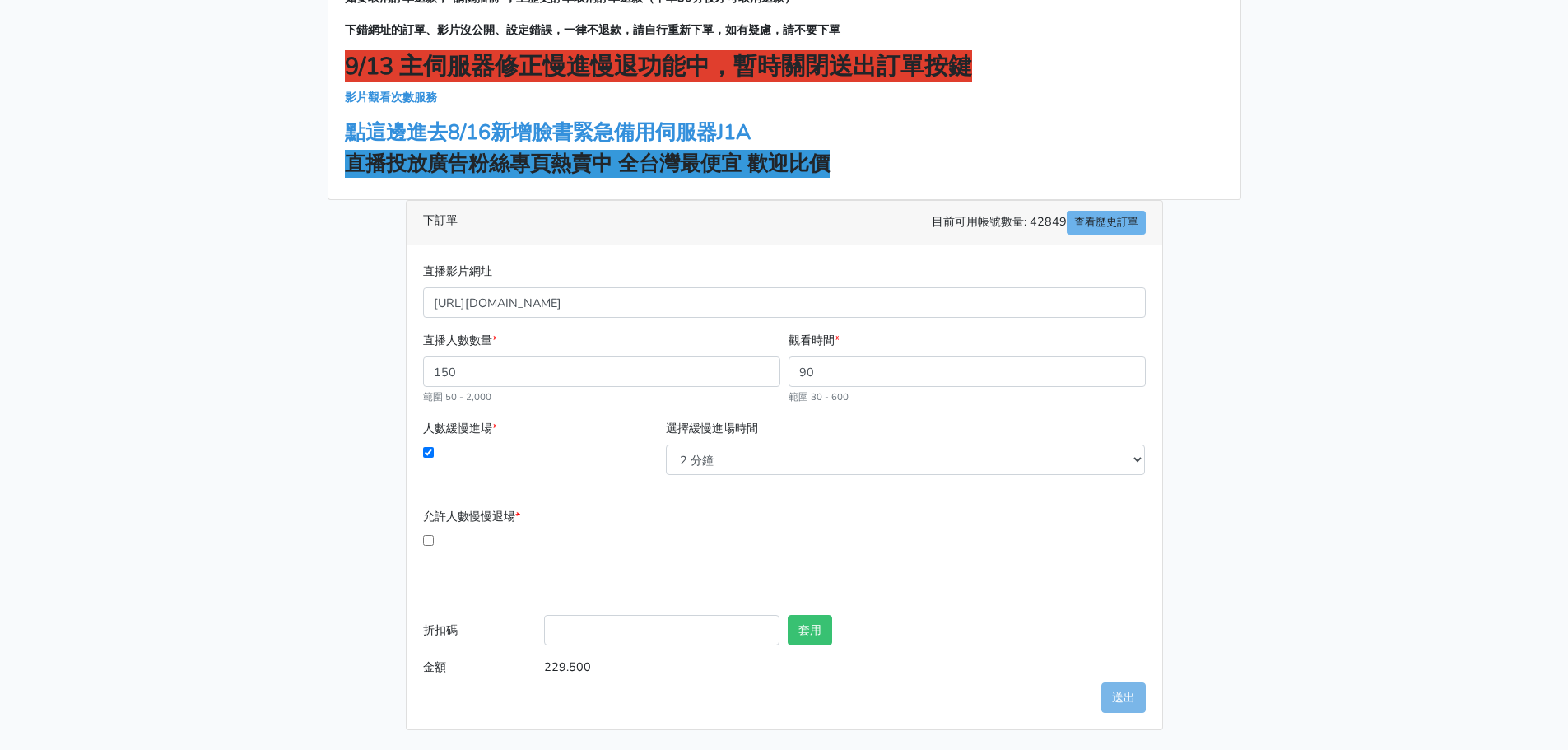
type input "625782220587269"
click at [939, 508] on div "允許人數慢慢退場 * 開播幾分後開始退場 必須大於10分鐘 要在幾分內退光 必須介於1分鐘 - 60分鐘之間" at bounding box center [784, 551] width 731 height 88
click at [1097, 307] on input "625782220587269" at bounding box center [784, 302] width 723 height 30
drag, startPoint x: 1097, startPoint y: 307, endPoint x: 511, endPoint y: 297, distance: 586.1
click at [500, 291] on input "625782220587269" at bounding box center [784, 302] width 723 height 30
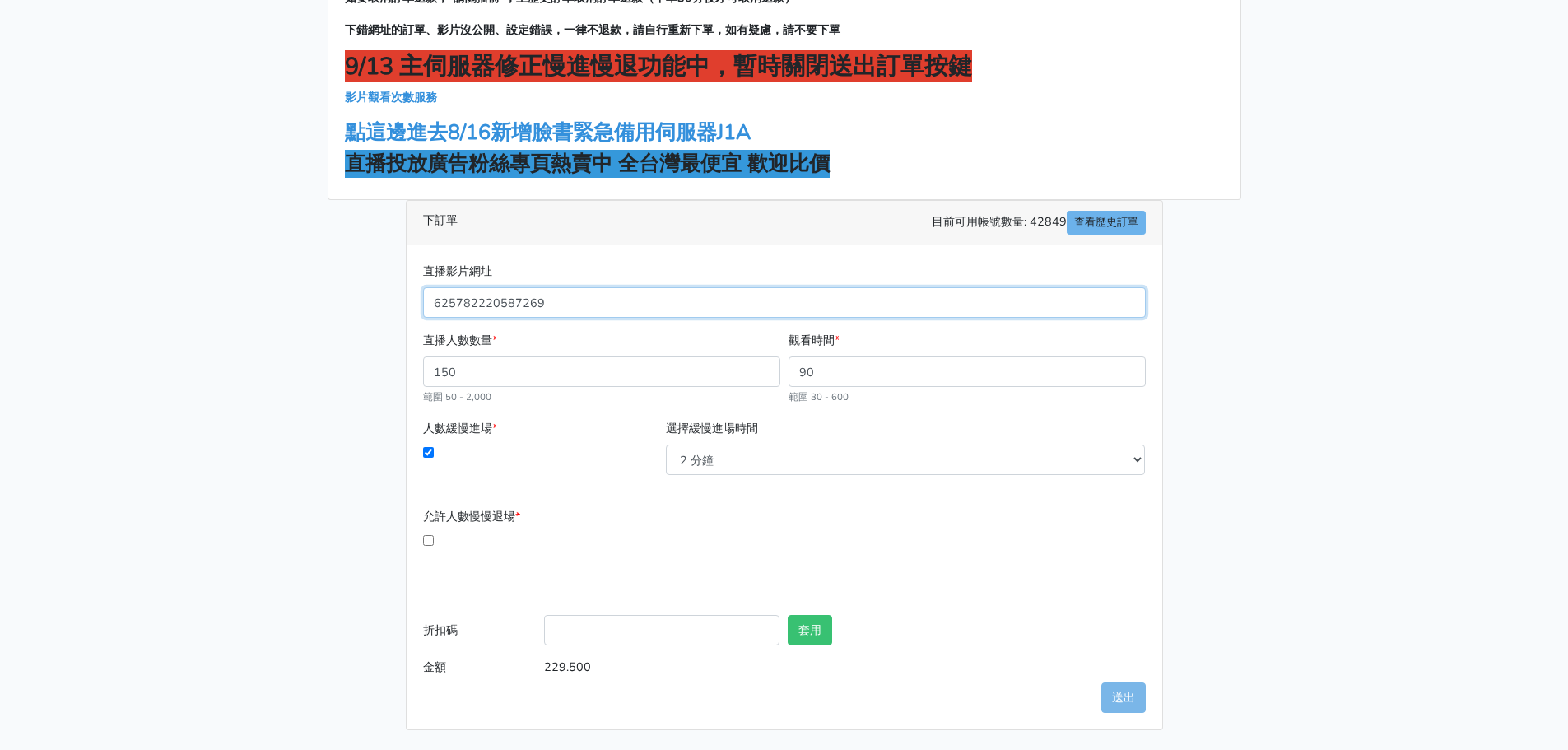
click at [592, 295] on input "625782220587269" at bounding box center [784, 302] width 723 height 30
drag, startPoint x: 594, startPoint y: 296, endPoint x: 327, endPoint y: 309, distance: 267.3
click at [327, 309] on div "加入LINE聯繫客服開通帳號 如要取消訂單退款，"請關播前"，至歷史訂單取消訂單退款（下單30分後才可取消退款） 下錯網址的訂單、影片沒公開、設定錯誤，一律不…" at bounding box center [784, 329] width 938 height 802
click at [701, 305] on input "直播影片網址" at bounding box center [784, 302] width 723 height 30
paste input "[URL][DOMAIN_NAME]"
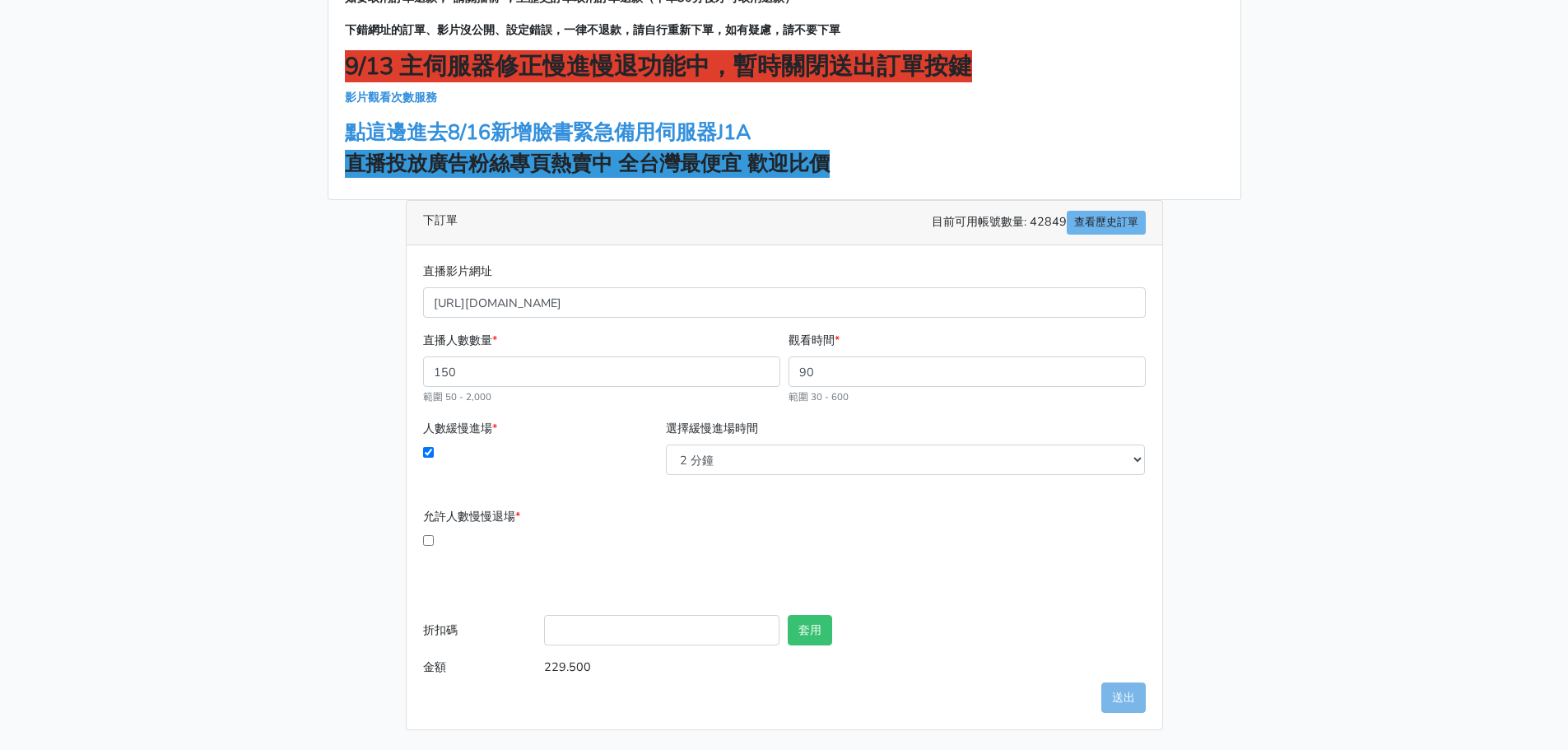
type input "625782220587269"
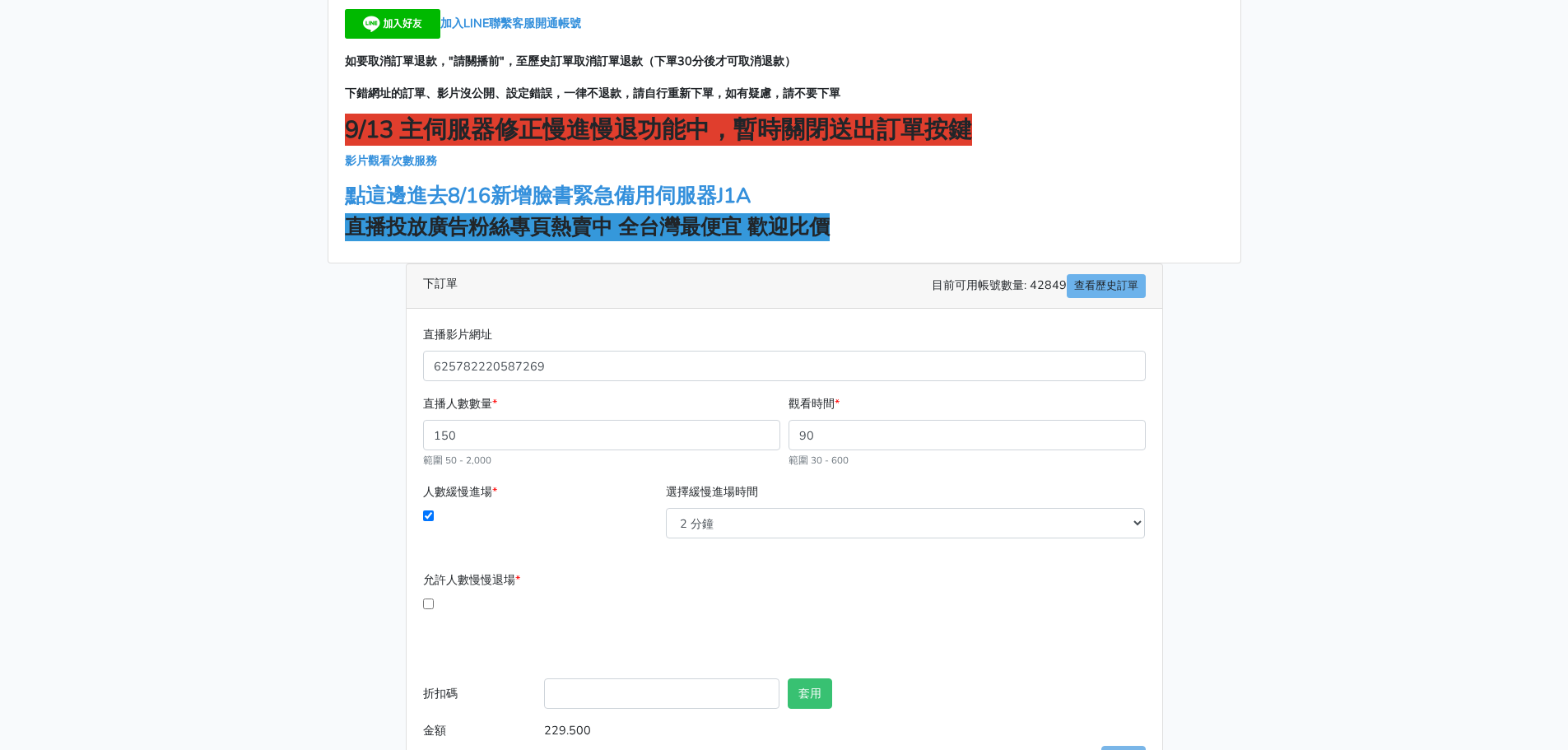
scroll to position [0, 0]
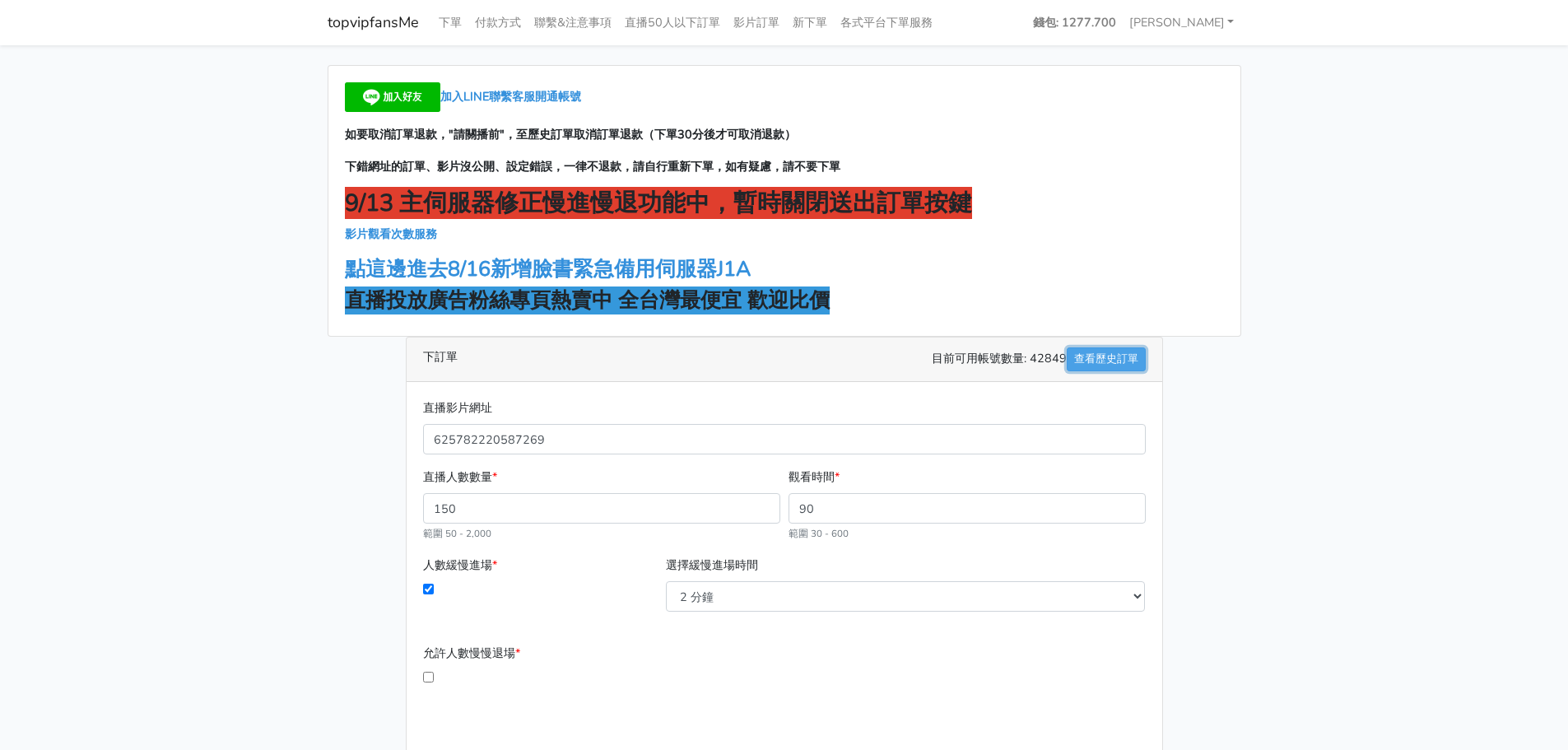
click at [1121, 357] on link "查看歷史訂單" at bounding box center [1106, 359] width 79 height 23
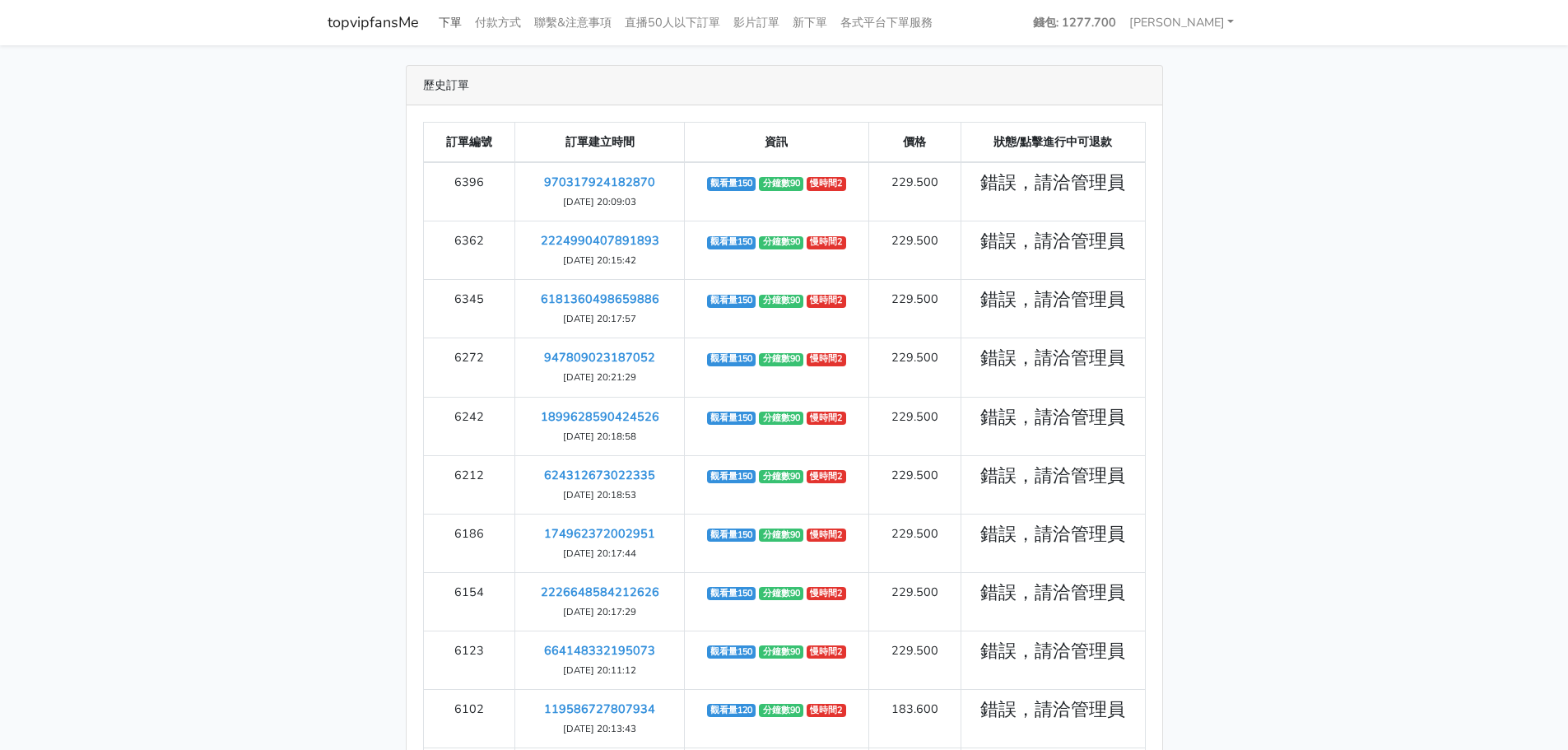
click at [446, 19] on link "下單" at bounding box center [450, 23] width 36 height 32
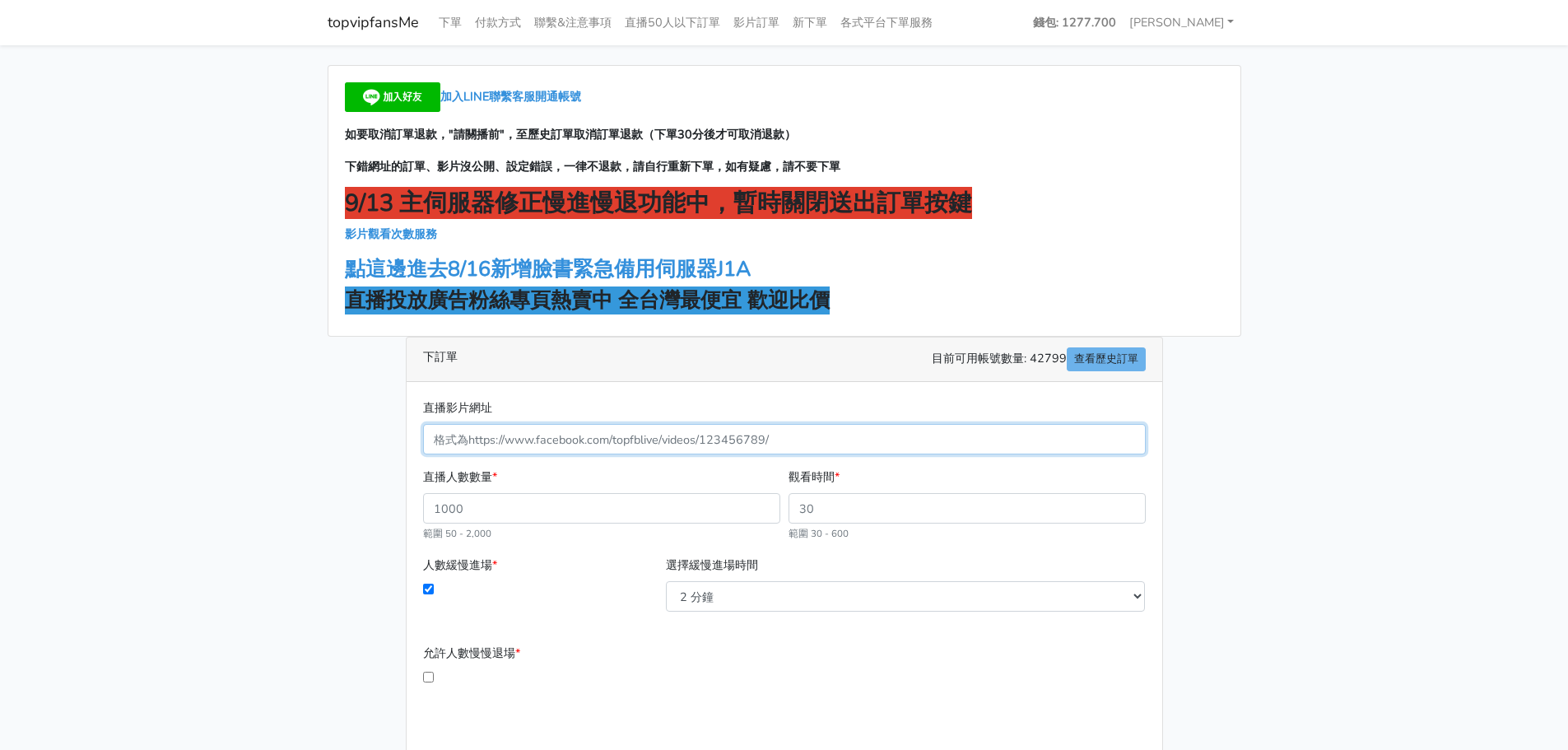
click at [550, 432] on input "直播影片網址" at bounding box center [784, 439] width 723 height 30
paste input "[URL][DOMAIN_NAME]"
type input "625782220587269"
click at [629, 509] on input "直播人數數量 *" at bounding box center [601, 508] width 357 height 30
type input "150"
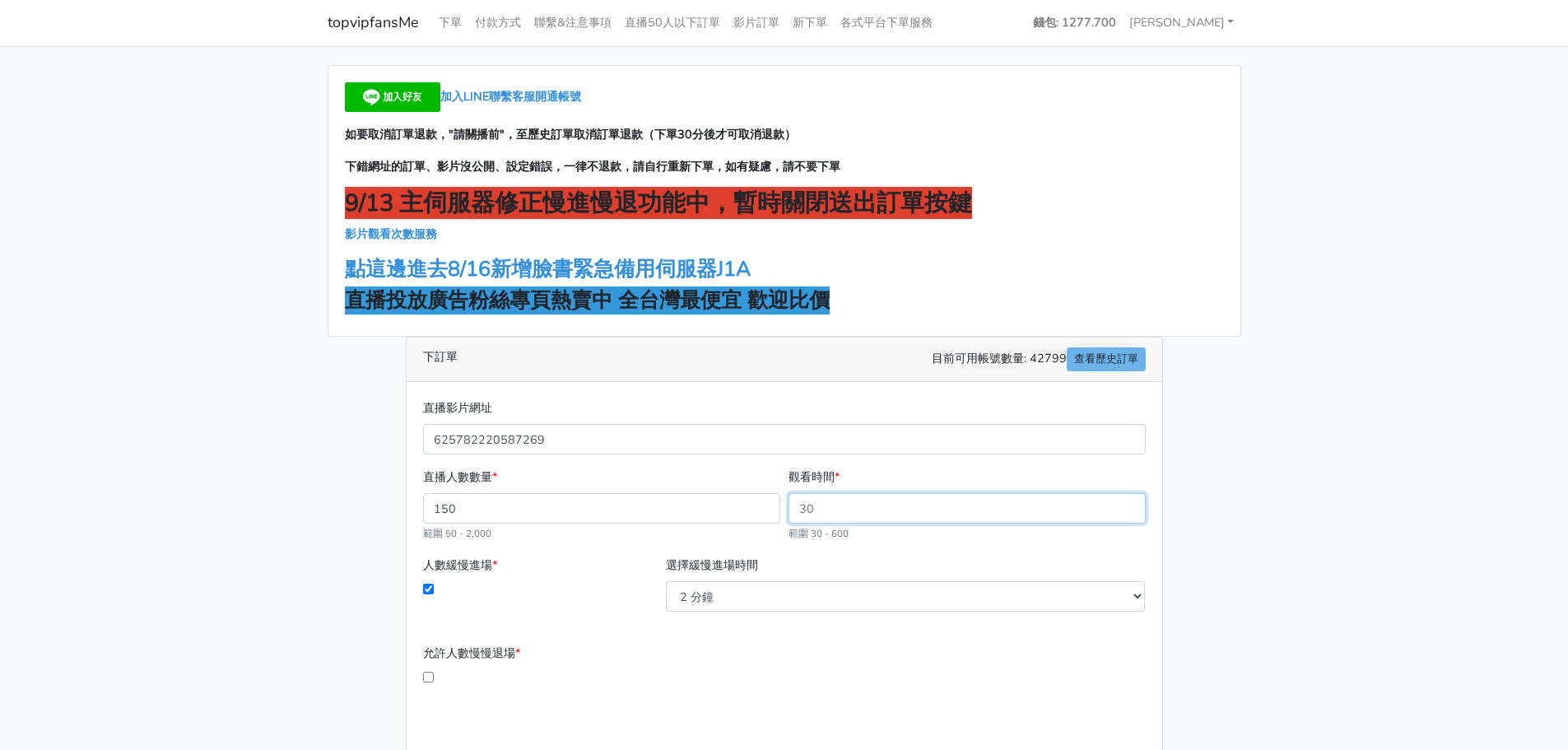
click at [830, 502] on input "觀看時間 *" at bounding box center [967, 508] width 357 height 30
drag, startPoint x: 827, startPoint y: 503, endPoint x: 787, endPoint y: 506, distance: 40.1
click at [787, 506] on div "觀看時間 * 範圍 30 - 600" at bounding box center [967, 505] width 366 height 75
type input "90"
type input "229.500"
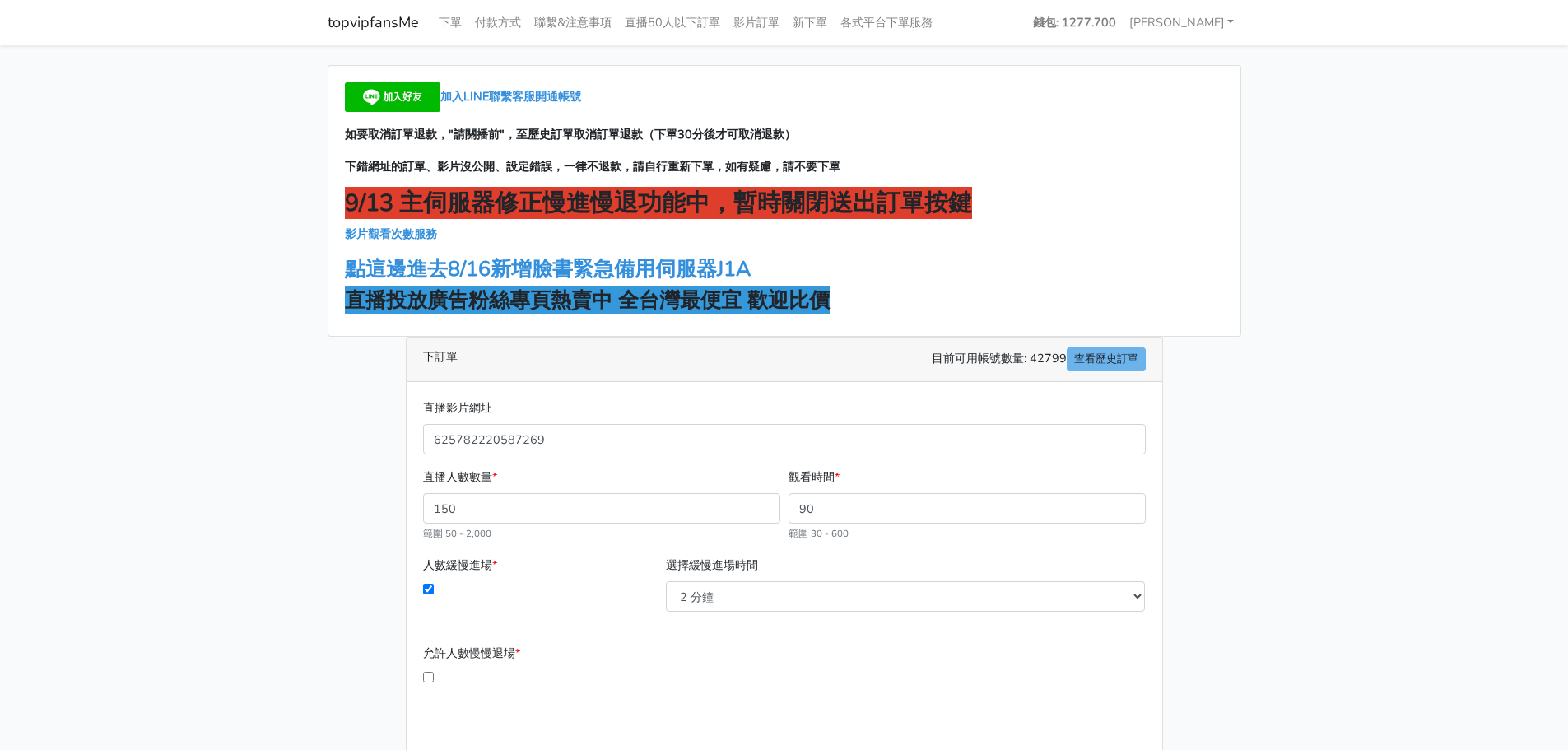
click at [1354, 590] on main "加入LINE聯繫客服開通帳號 如要取消訂單退款，"請關播前"，至歷史訂單取消訂單退款（下單30分後才可取消退款） 下錯網址的訂單、影片沒公開、設定錯誤，一律不…" at bounding box center [784, 466] width 1568 height 841
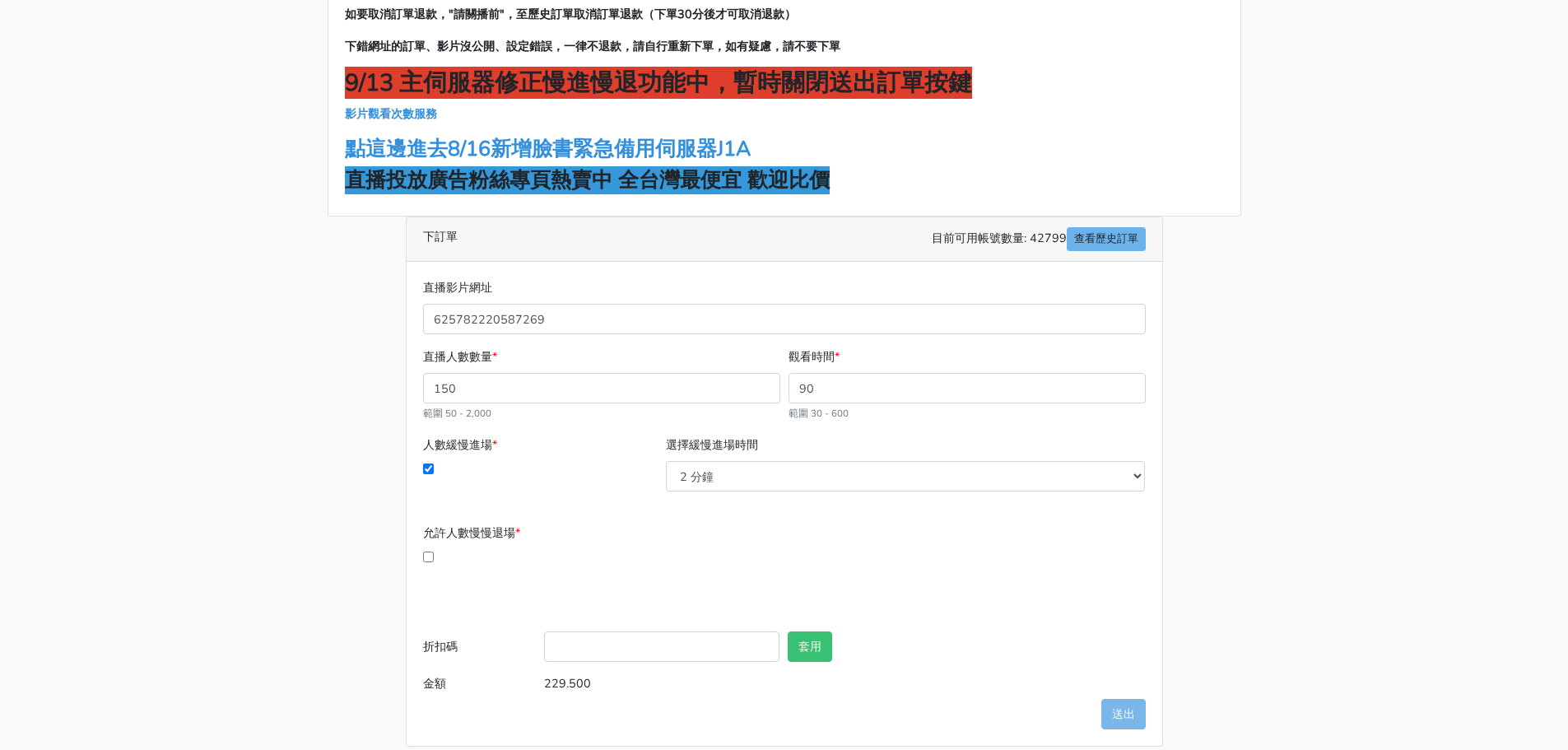
scroll to position [136, 0]
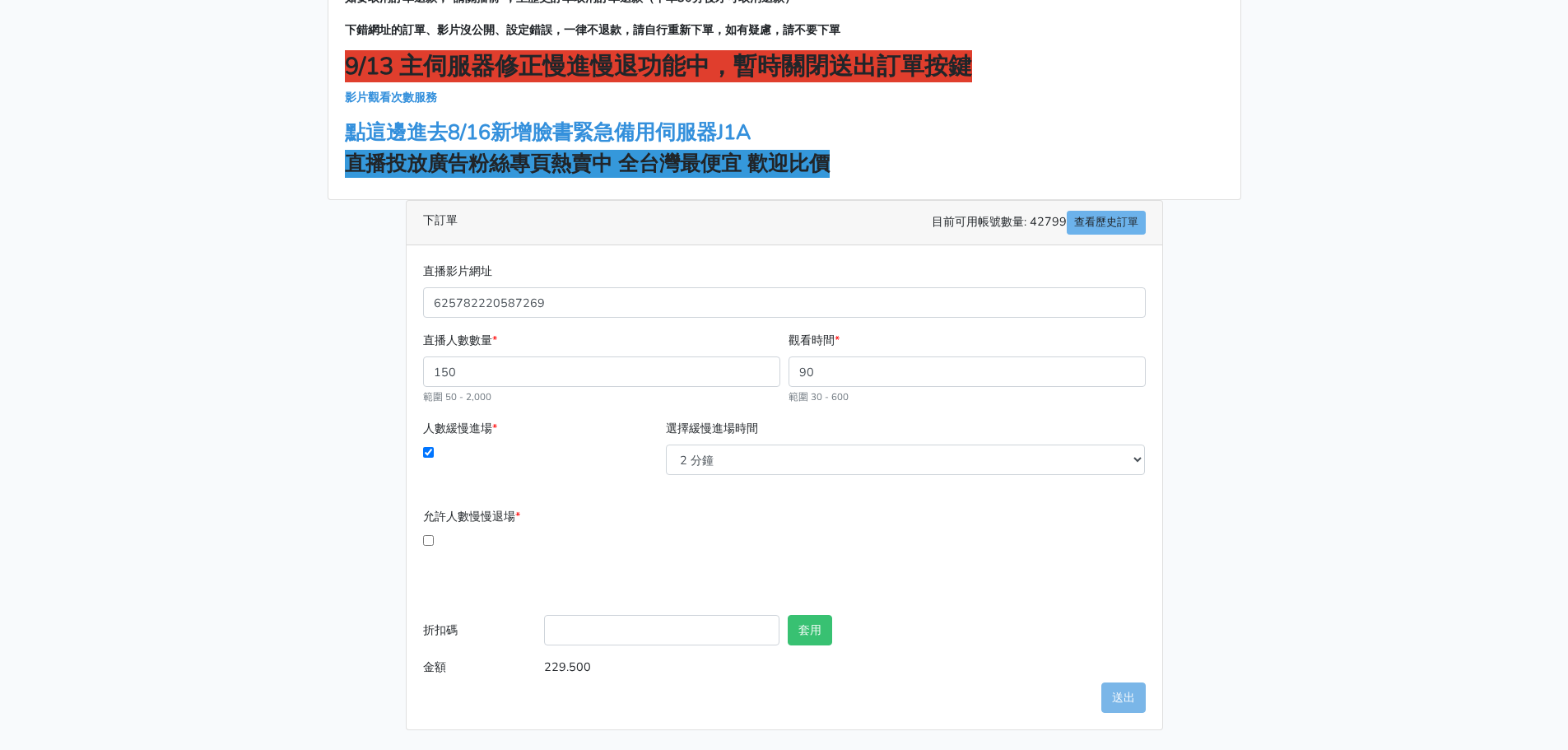
click at [683, 694] on div "直播影片網址 625782220587269 直播人數數量 * 150 範圍 50 - 2,000 觀看時間 * 90 範圍 30 - 600 人數緩慢進場 *" at bounding box center [784, 487] width 756 height 484
click at [762, 685] on div "直播影片網址 625782220587269 直播人數數量 * 150 範圍 50 - 2,000 觀看時間 * 90 範圍 30 - 600 人數緩慢進場 *" at bounding box center [784, 487] width 756 height 484
click at [612, 308] on input "625782220587269" at bounding box center [784, 302] width 723 height 30
click at [564, 303] on input "625782220587269" at bounding box center [784, 302] width 723 height 30
drag, startPoint x: 564, startPoint y: 304, endPoint x: 390, endPoint y: 315, distance: 174.3
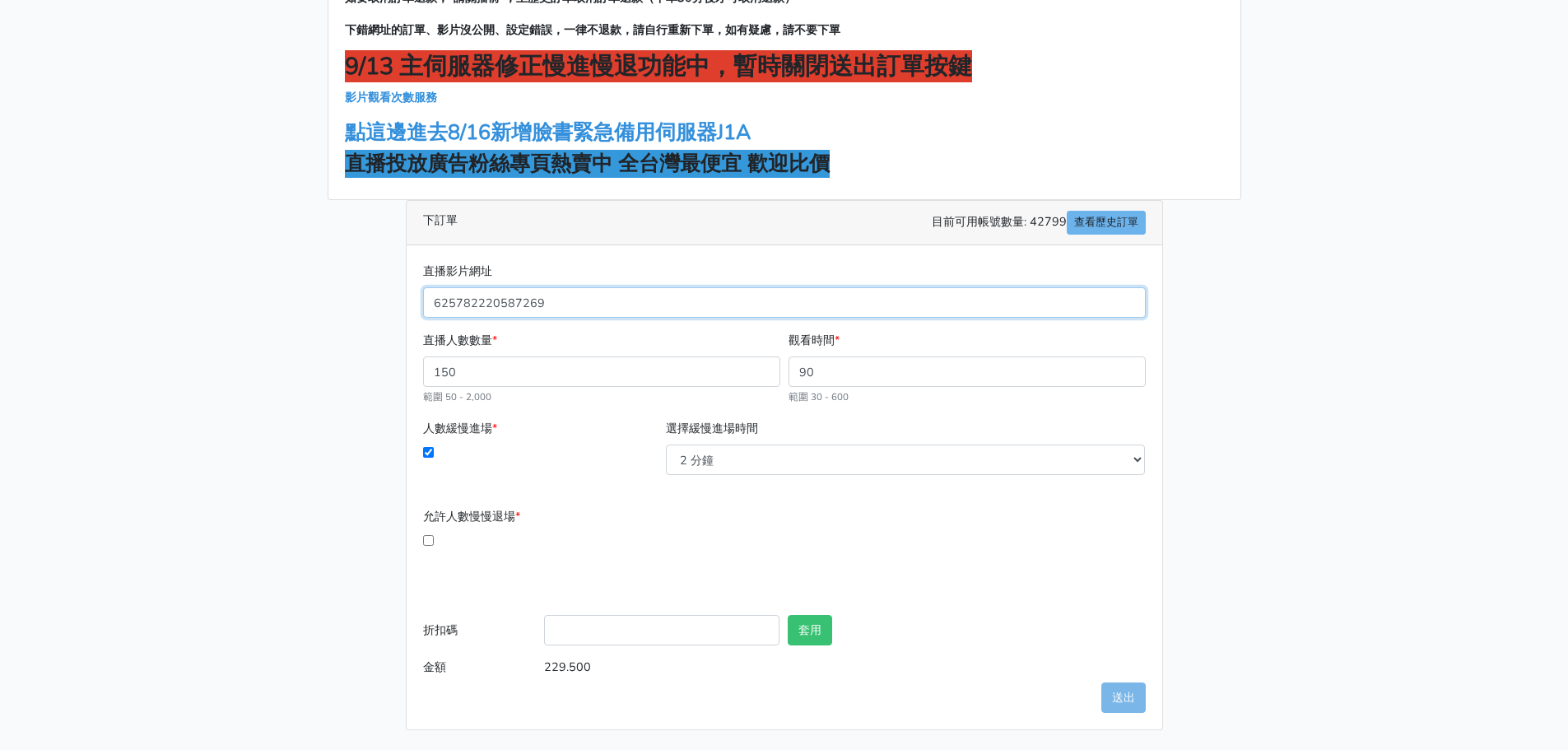
click at [390, 315] on div "加入LINE聯繫客服開通帳號 如要取消訂單退款，"請關播前"，至歷史訂單取消訂單退款（下單30分後才可取消退款） 下錯網址的訂單、影片沒公開、設定錯誤，一律不…" at bounding box center [784, 329] width 938 height 802
click at [931, 581] on div "允許人數慢慢退場 * 開播幾分後開始退場 必須大於10分鐘 要在幾分內退光 必須介於1分鐘 - 60分鐘之間" at bounding box center [784, 551] width 731 height 88
click at [793, 303] on input "直播影片網址" at bounding box center [784, 302] width 723 height 30
paste input "[URL][DOMAIN_NAME]"
type input "[URL][DOMAIN_NAME]"
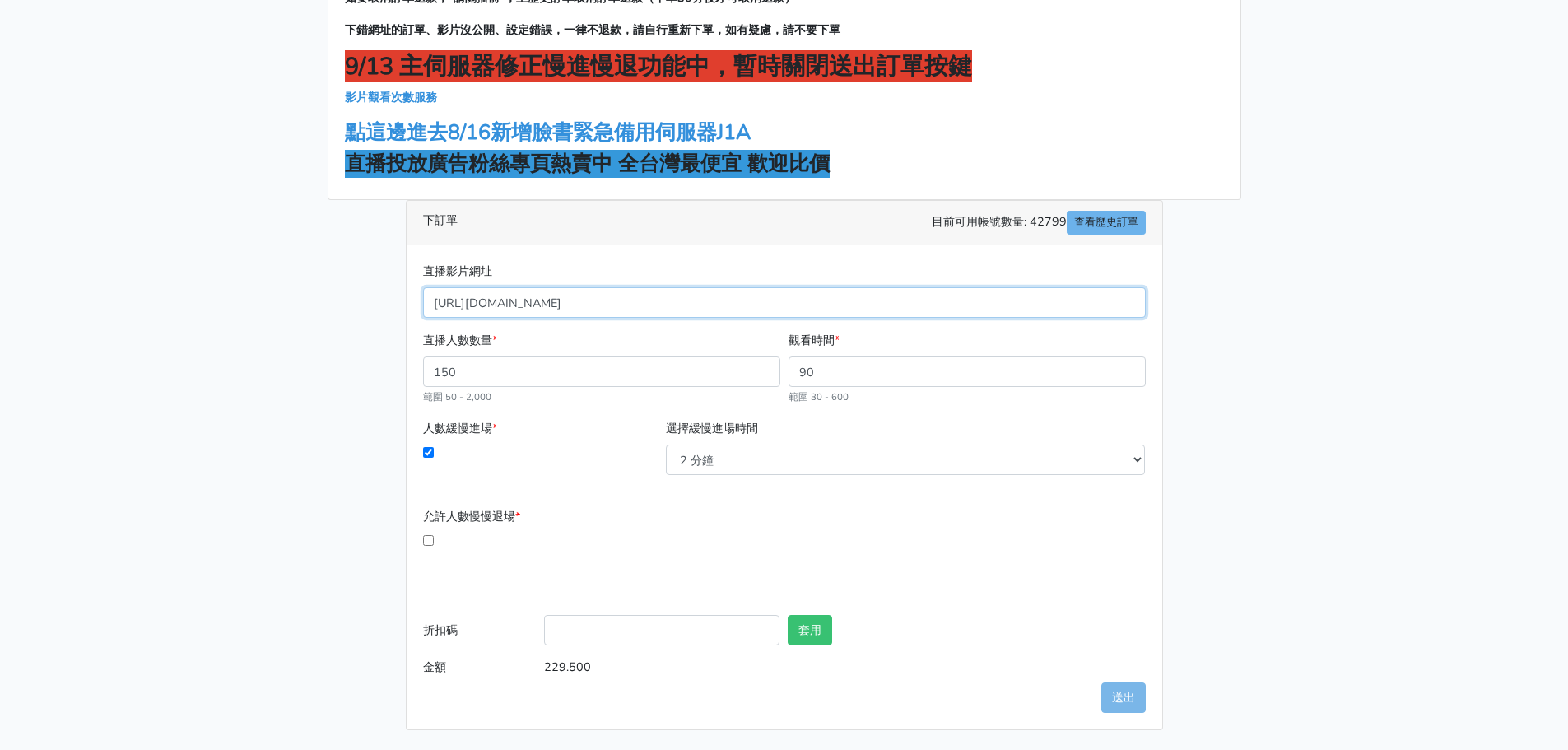
drag, startPoint x: 799, startPoint y: 302, endPoint x: 414, endPoint y: 305, distance: 385.0
click at [394, 300] on div "下訂單 目前可用帳號數量: 42799 查看歷史訂單 直播影片網址 [URL][DOMAIN_NAME] 直播人數數量 * 150 範圍 50 - 2,000…" at bounding box center [784, 465] width 782 height 530
drag, startPoint x: 469, startPoint y: 302, endPoint x: 562, endPoint y: 302, distance: 93.0
click at [562, 302] on input "直播影片網址" at bounding box center [784, 302] width 723 height 30
click at [639, 306] on input "直播影片網址" at bounding box center [784, 302] width 723 height 30
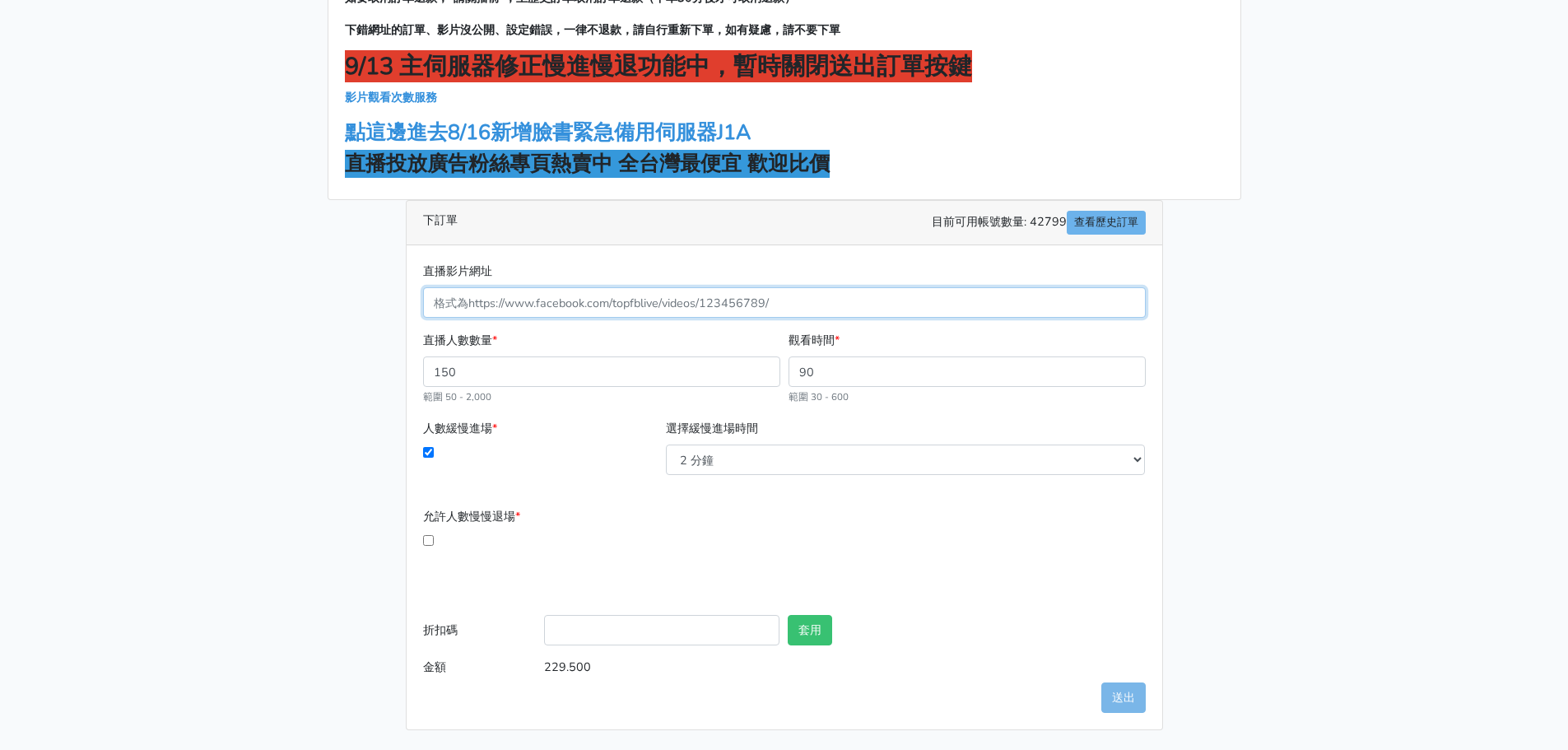
paste input "[URL][DOMAIN_NAME]"
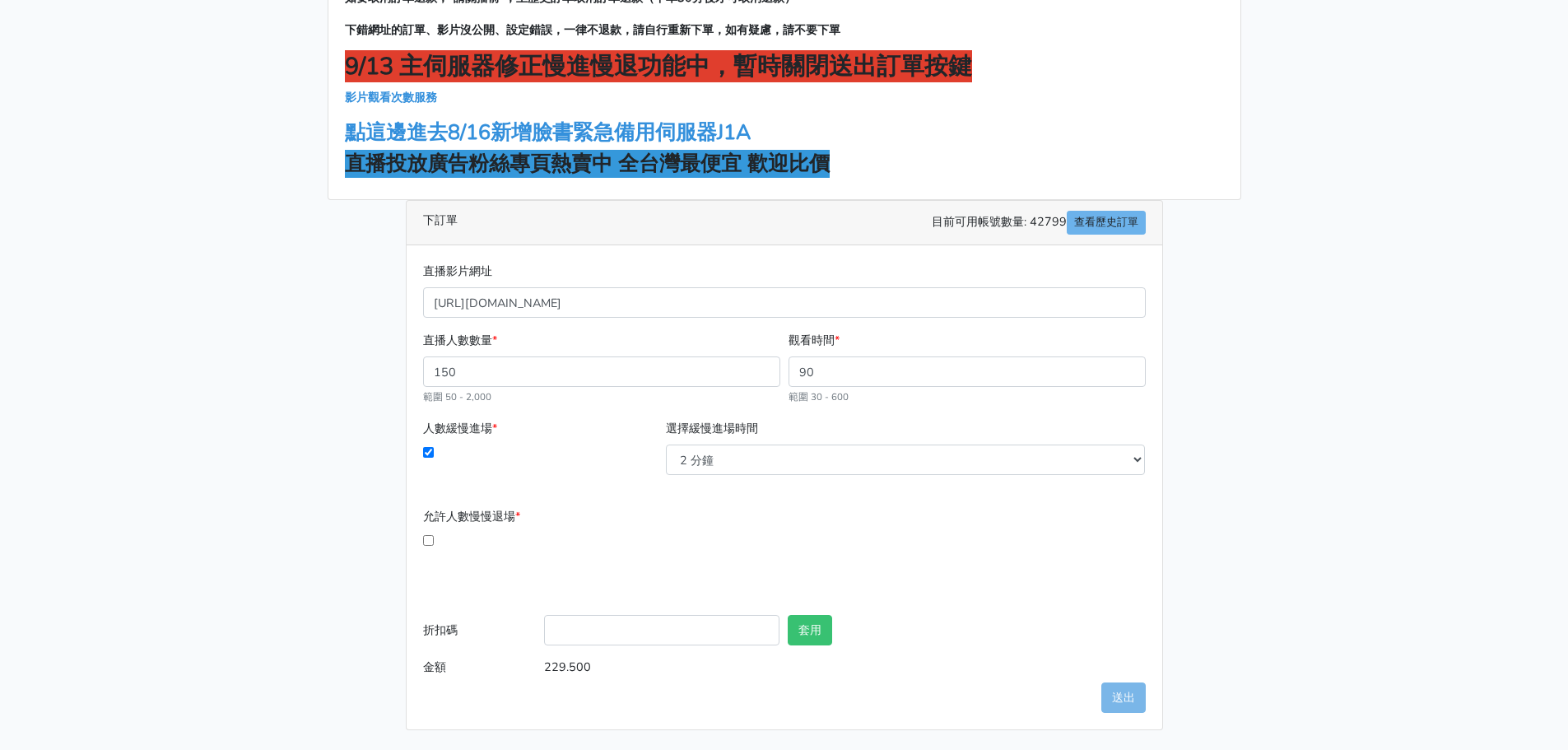
type input "625782220587269"
drag, startPoint x: 550, startPoint y: 305, endPoint x: 383, endPoint y: 290, distance: 167.7
click at [383, 290] on div "加入LINE聯繫客服開通帳號 如要取消訂單退款，"請關播前"，至歷史訂單取消訂單退款（下單30分後才可取消退款） 下錯網址的訂單、影片沒公開、設定錯誤，一律不…" at bounding box center [784, 329] width 938 height 802
click at [1264, 351] on main "加入LINE聯繫客服開通帳號 如要取消訂單退款，"請關播前"，至歷史訂單取消訂單退款（下單30分後才可取消退款） 下錯網址的訂單、影片沒公開、設定錯誤，一律不…" at bounding box center [784, 329] width 1568 height 841
